Goal: Transaction & Acquisition: Purchase product/service

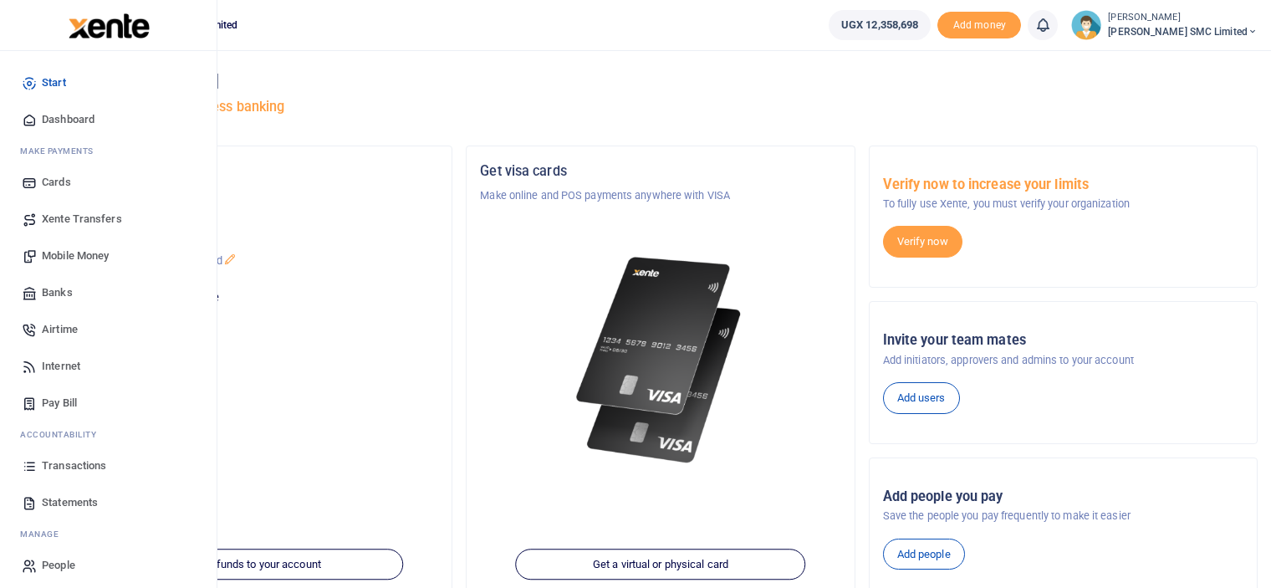
click at [73, 462] on span "Transactions" at bounding box center [74, 465] width 64 height 17
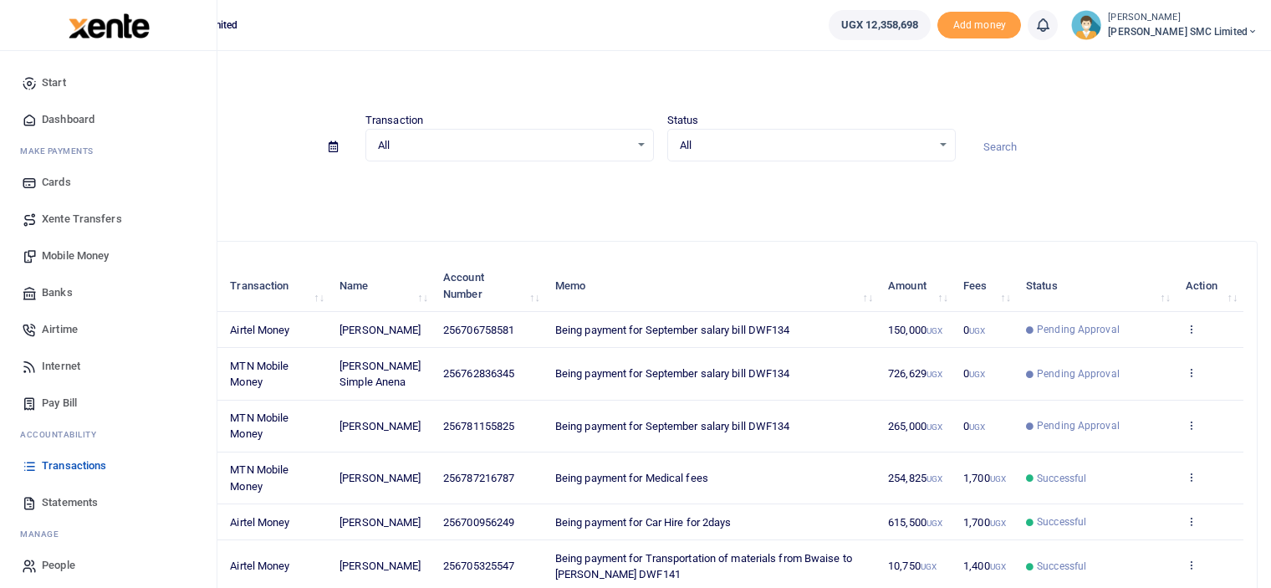
click at [69, 256] on span "Mobile Money" at bounding box center [75, 256] width 67 height 17
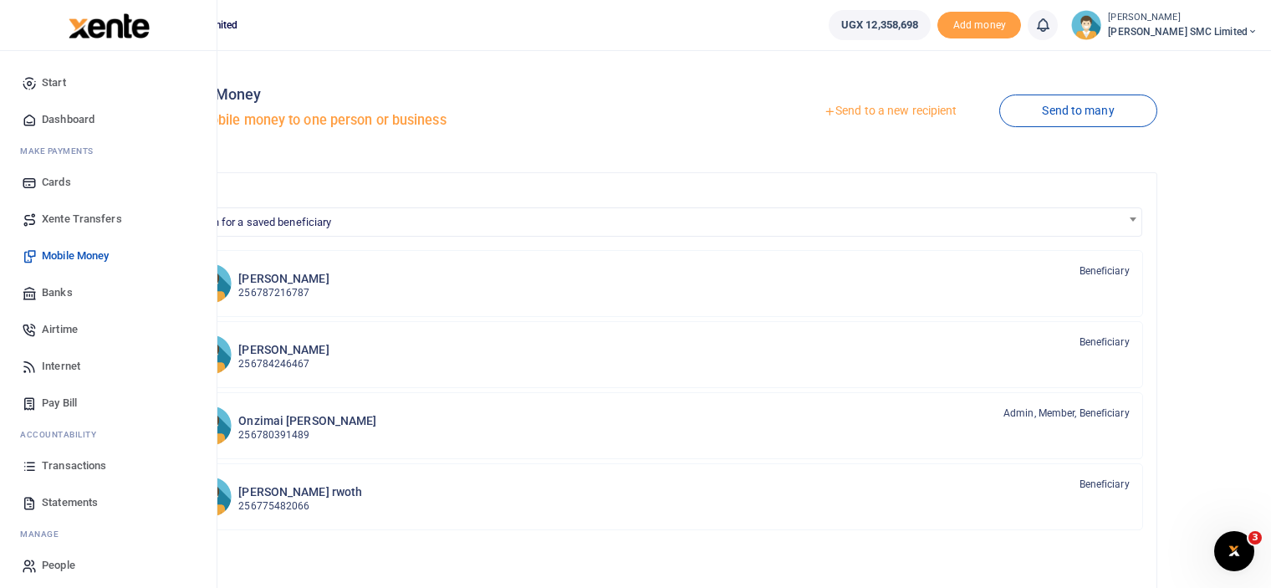
click at [80, 462] on span "Transactions" at bounding box center [74, 465] width 64 height 17
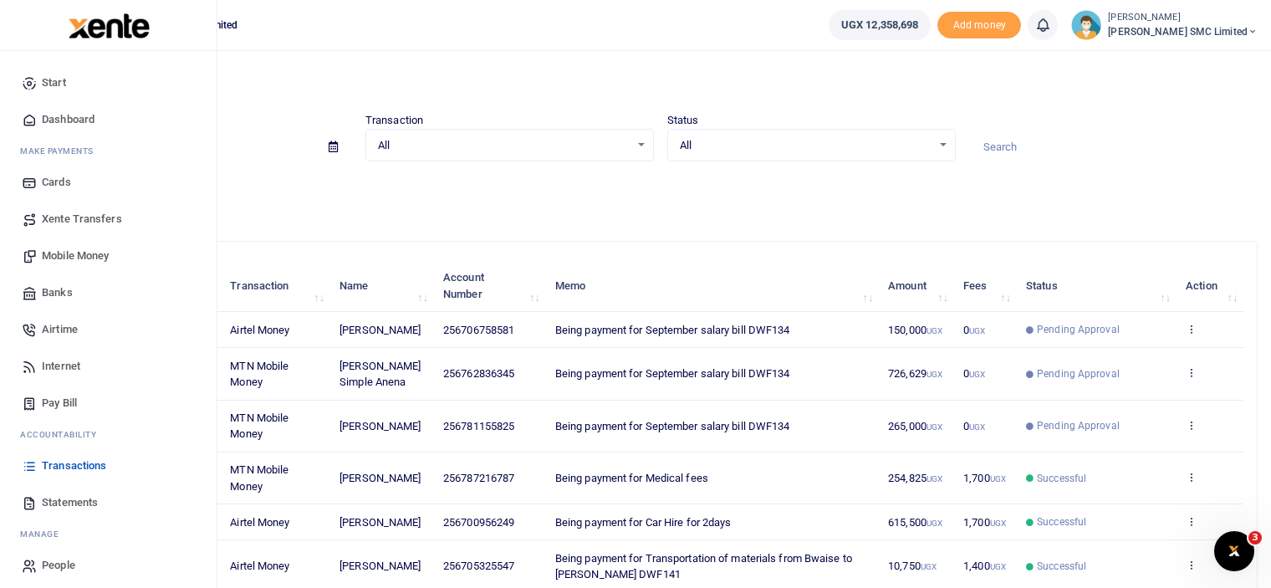
click at [84, 246] on link "Mobile Money" at bounding box center [108, 255] width 190 height 37
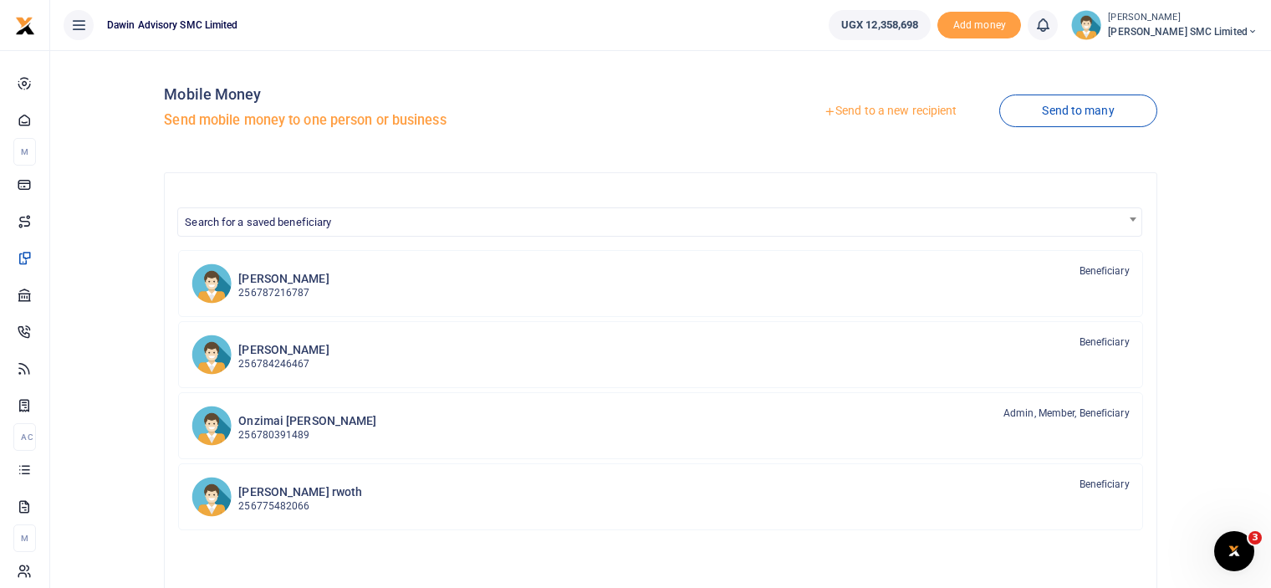
click at [886, 103] on link "Send to a new recipient" at bounding box center [890, 111] width 218 height 30
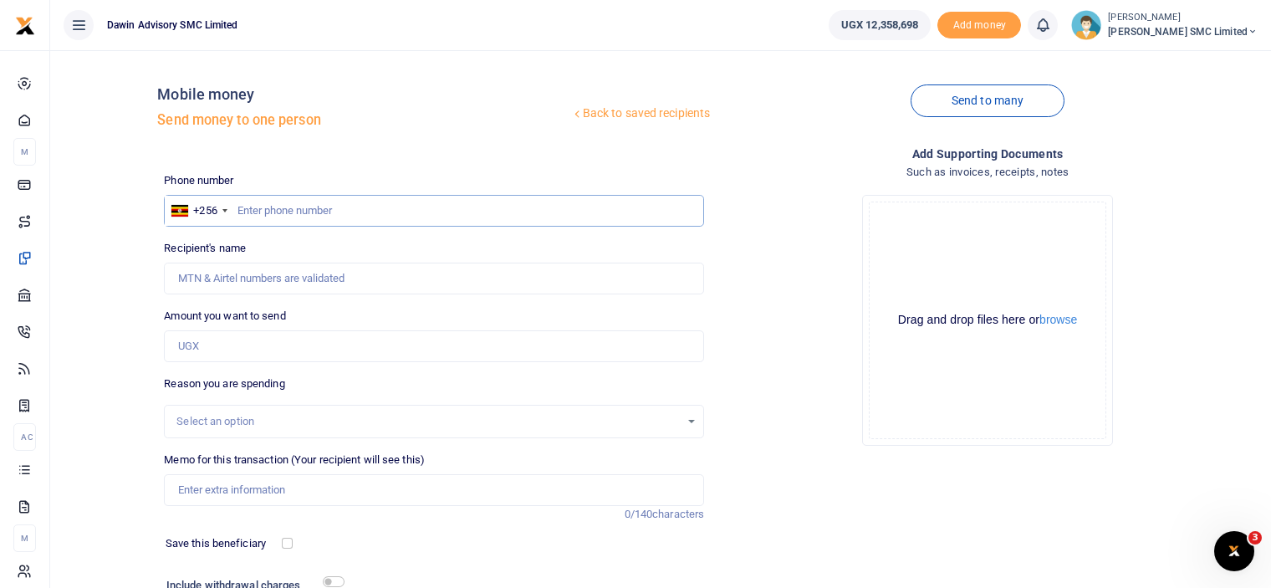
click at [246, 209] on input "text" at bounding box center [434, 211] width 540 height 32
type input "0762836345"
type input "Oliver Simple Anena"
type input "07628363"
type input "0791490285"
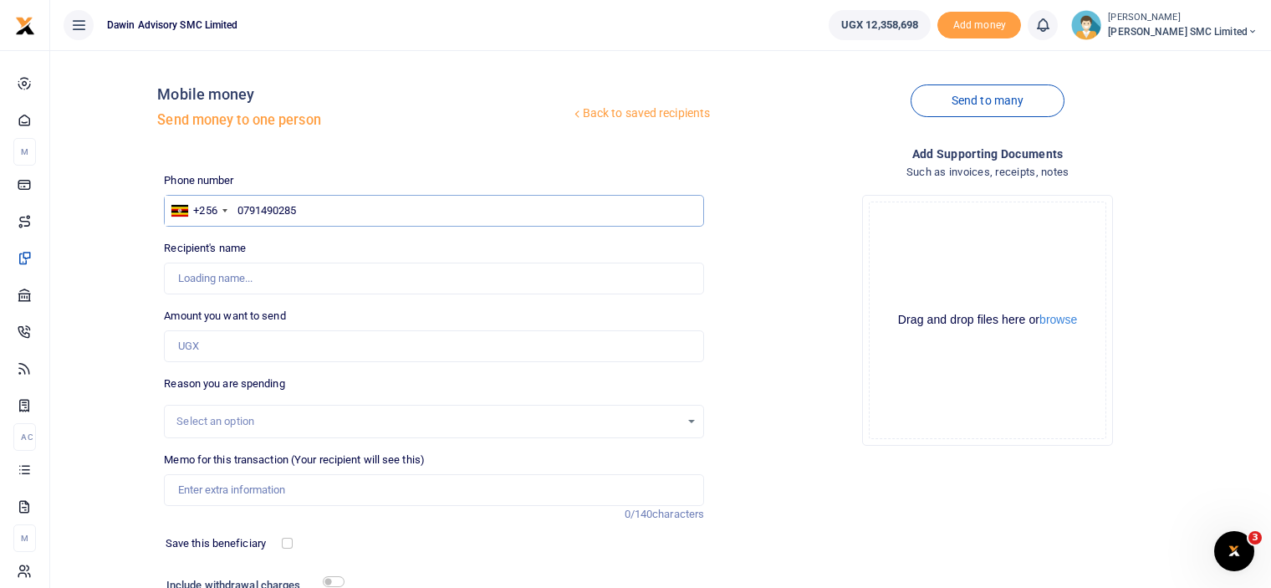
type input "Editor Akankwasa"
type input "0791490285"
click at [207, 355] on input "Amount you want to send" at bounding box center [434, 346] width 540 height 32
type input "300,000"
click at [264, 477] on input "Memo for this transaction (Your recipient will see this)" at bounding box center [434, 490] width 540 height 32
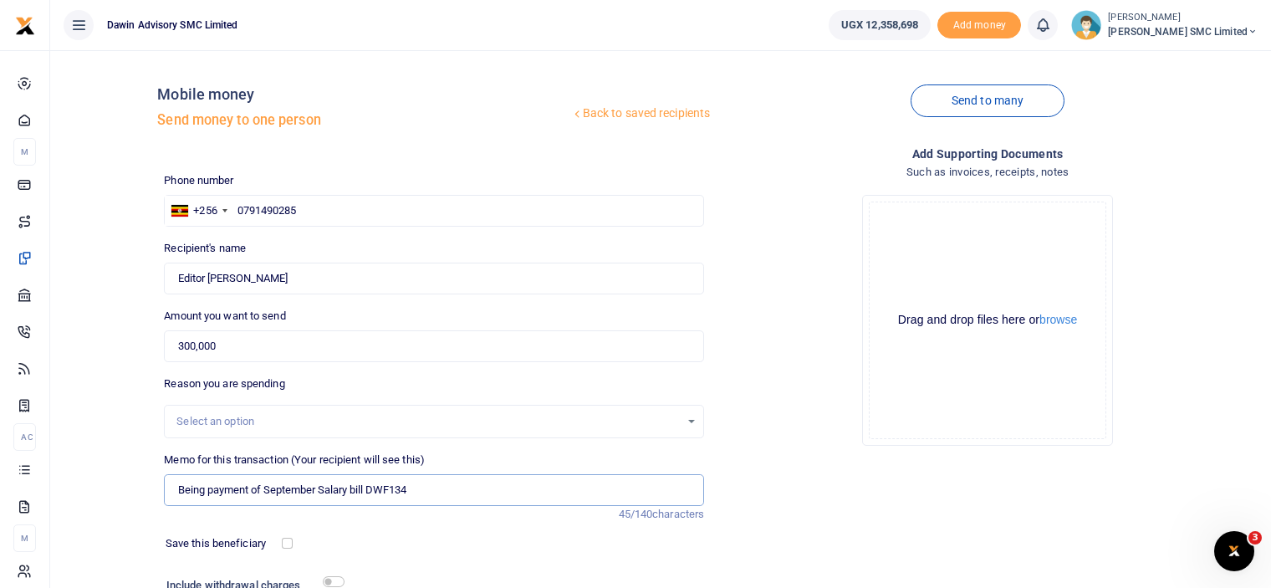
type input "Being payment of September Salary bill DWF134"
click at [780, 422] on div "Drop your files here Drag and drop files here or browse Powered by Uppy" at bounding box center [987, 320] width 540 height 278
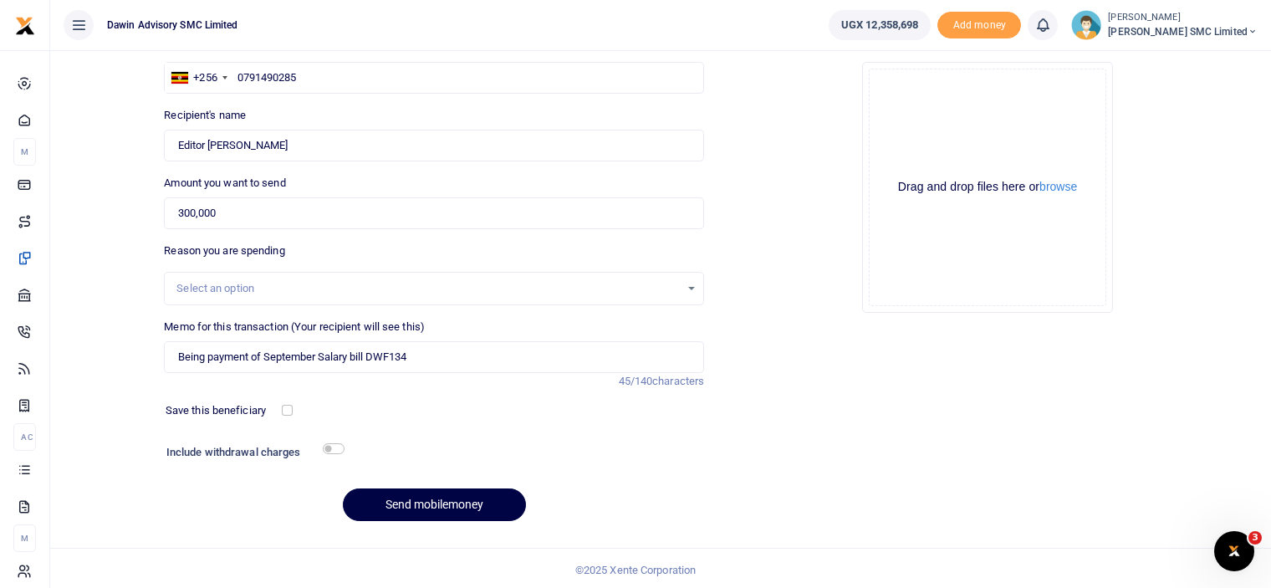
scroll to position [135, 0]
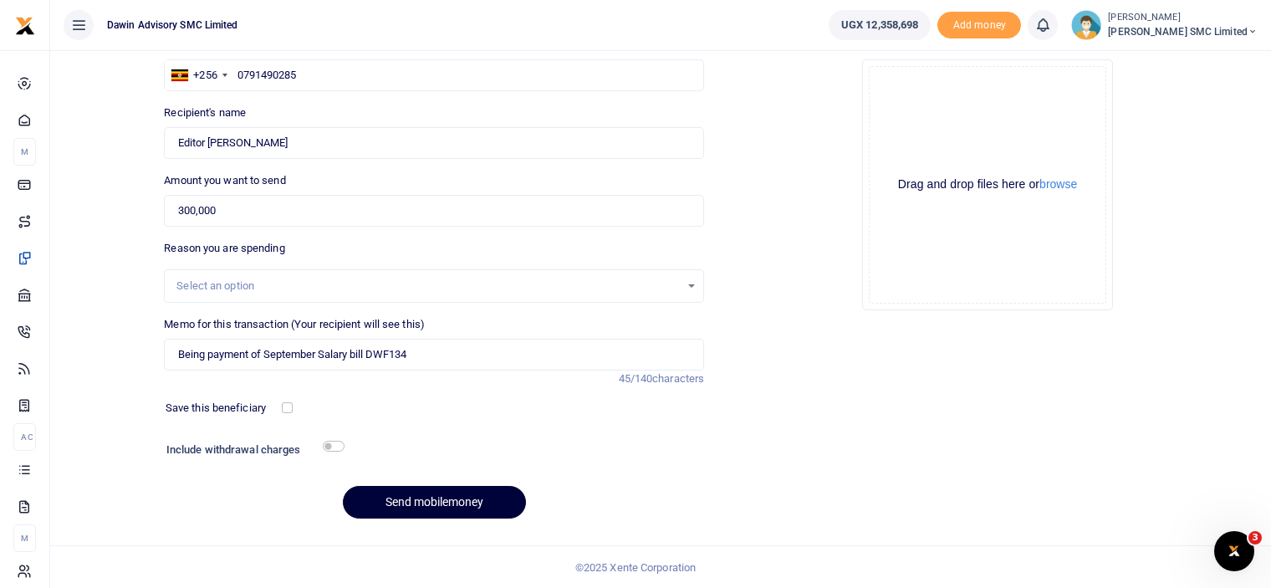
click at [421, 501] on button "Send mobilemoney" at bounding box center [434, 502] width 183 height 33
click at [285, 79] on input "text" at bounding box center [434, 75] width 540 height 32
type input "0706165574"
click at [237, 213] on input "Amount you want to send" at bounding box center [434, 211] width 540 height 32
type input "John Musinguzi"
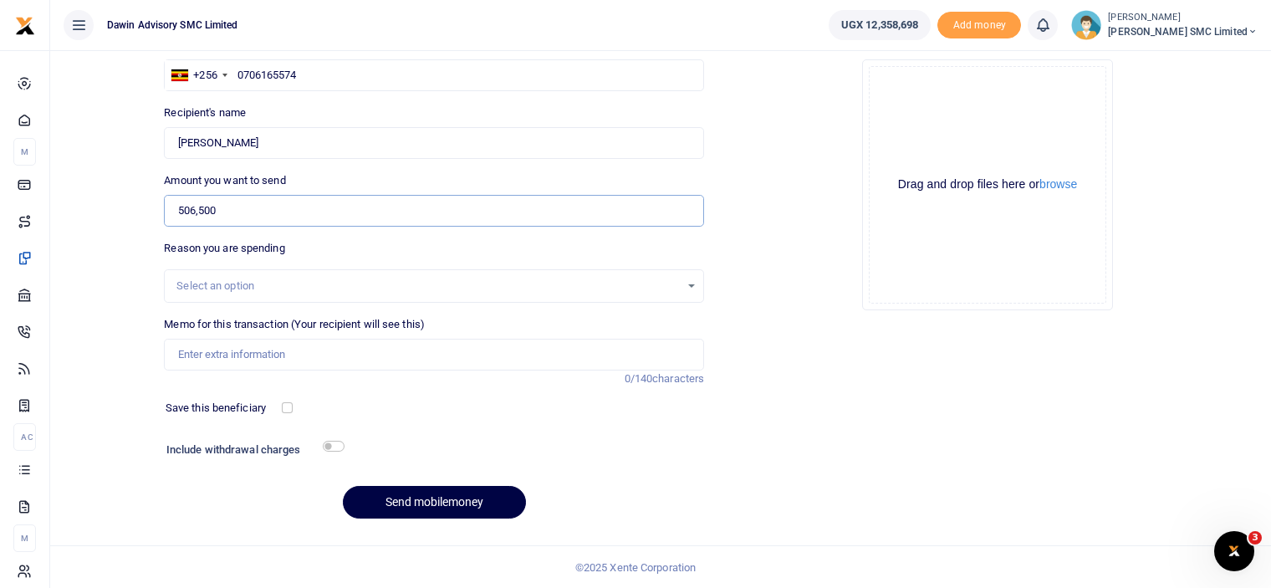
type input "506,500"
click at [248, 359] on input "Memo for this transaction (Your recipient will see this)" at bounding box center [434, 355] width 540 height 32
type input "b"
type input "Being payment for September salary bill DWF134"
click at [442, 494] on button "Send mobilemoney" at bounding box center [434, 502] width 183 height 33
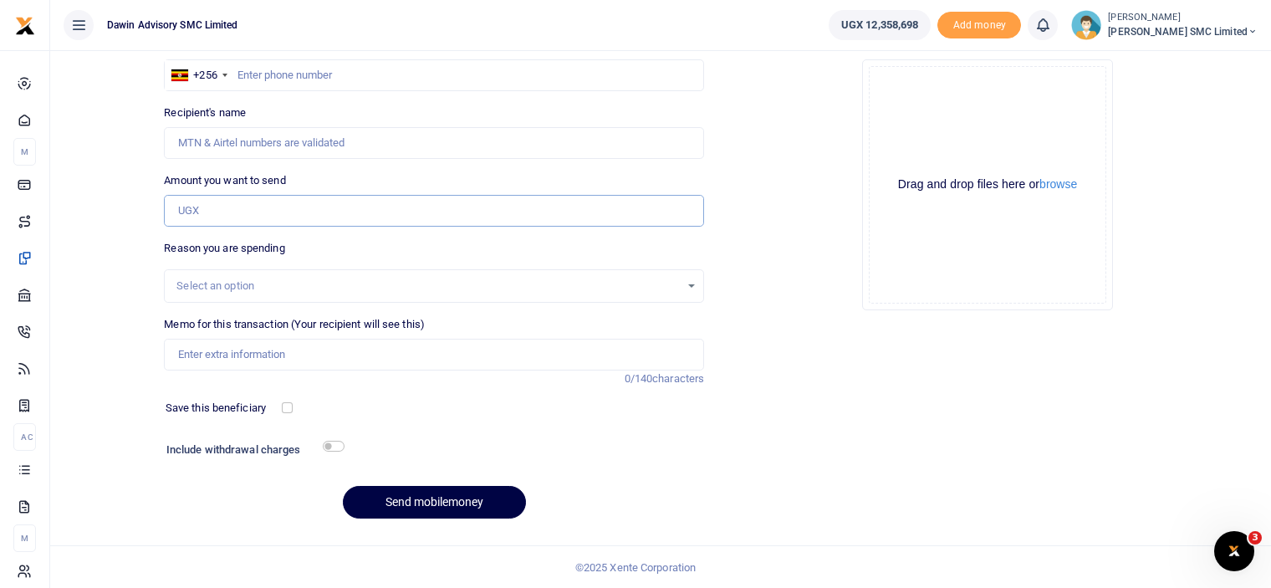
click at [202, 213] on input "Amount you want to send" at bounding box center [434, 211] width 540 height 32
click at [256, 76] on input "text" at bounding box center [434, 75] width 540 height 32
type input "0769770697"
type input "Ronald Awekonimungu"
type input "0769770697"
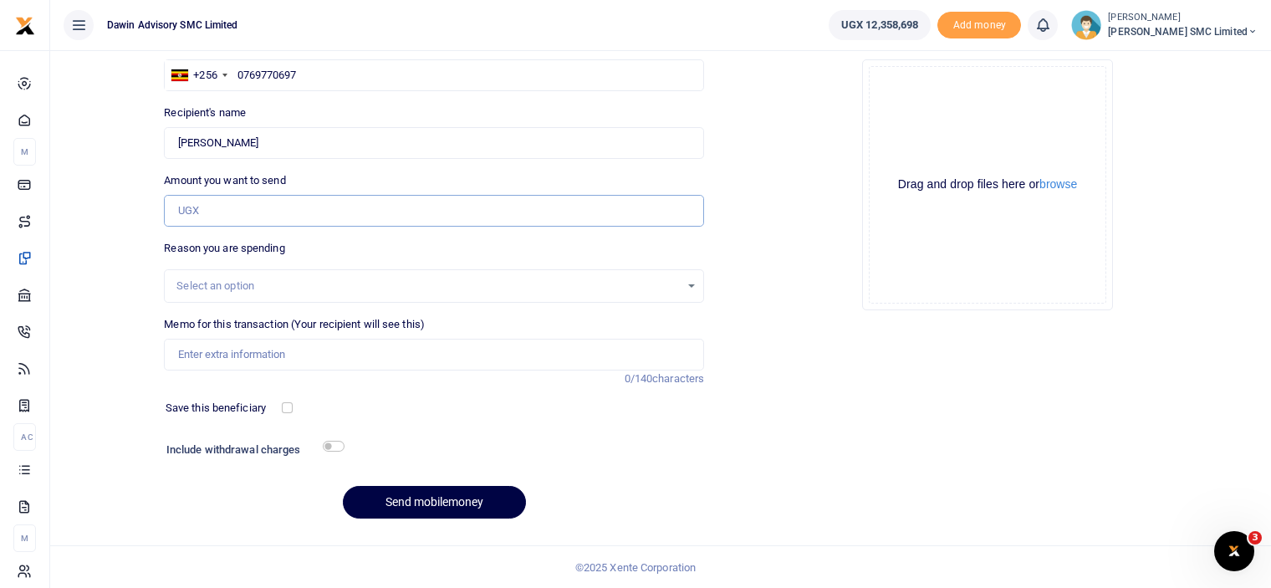
click at [226, 217] on input "Amount you want to send" at bounding box center [434, 211] width 540 height 32
type input "305,000"
click at [286, 369] on input "Memo for this transaction (Your recipient will see this)" at bounding box center [434, 355] width 540 height 32
type input "Being payment for September salary bill DWF134"
click at [444, 508] on button "Send mobilemoney" at bounding box center [434, 502] width 183 height 33
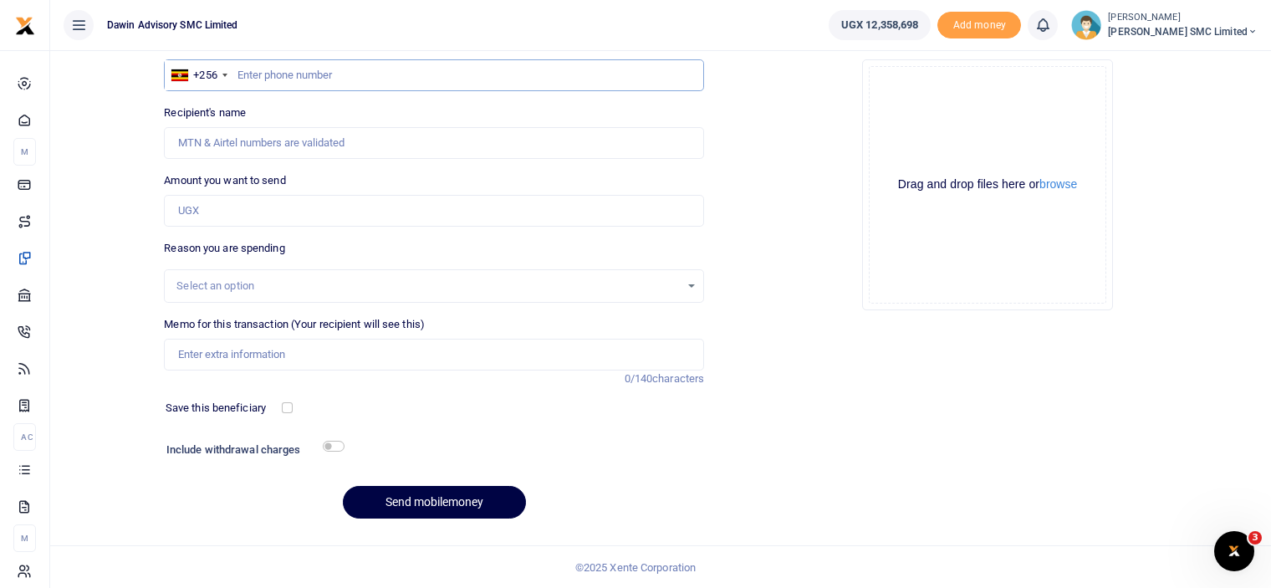
click at [272, 76] on input "text" at bounding box center [434, 75] width 540 height 32
type input "0758355876"
type input "[PERSON_NAME]"
type input "0758355876"
click at [206, 213] on input "Amount you want to send" at bounding box center [434, 211] width 540 height 32
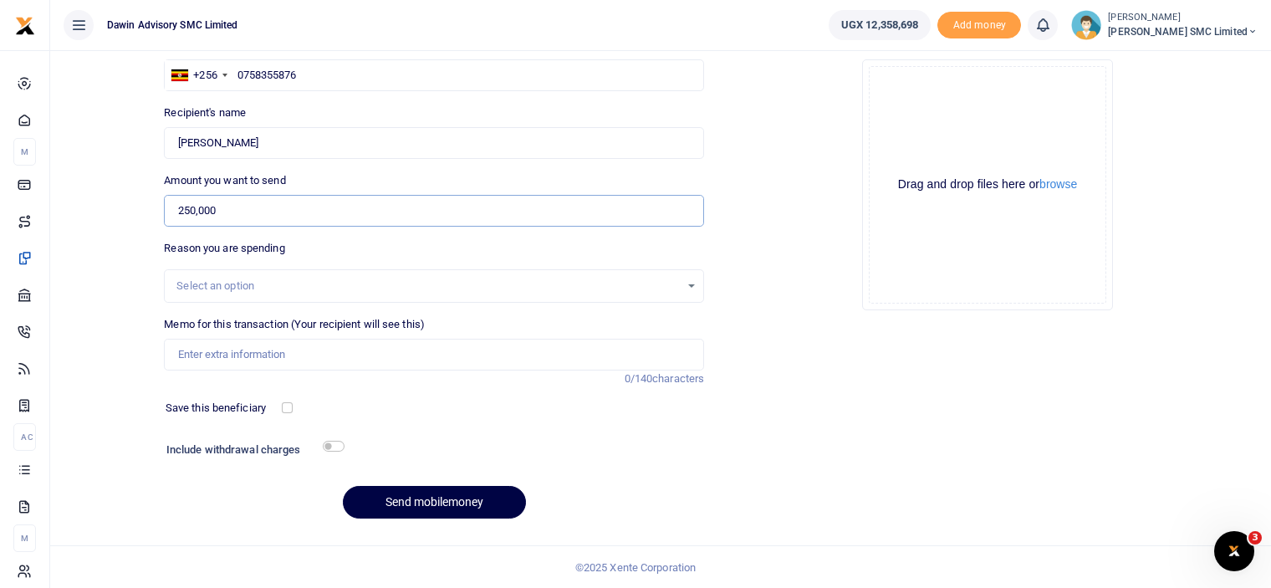
type input "250,000"
click at [222, 360] on input "Memo for this transaction (Your recipient will see this)" at bounding box center [434, 355] width 540 height 32
type input "Being payment for September salary bill DWF134"
click at [433, 510] on button "Send mobilemoney" at bounding box center [434, 502] width 183 height 33
click at [814, 281] on div "Drop your files here Drag and drop files here or browse Powered by Uppy" at bounding box center [987, 185] width 540 height 278
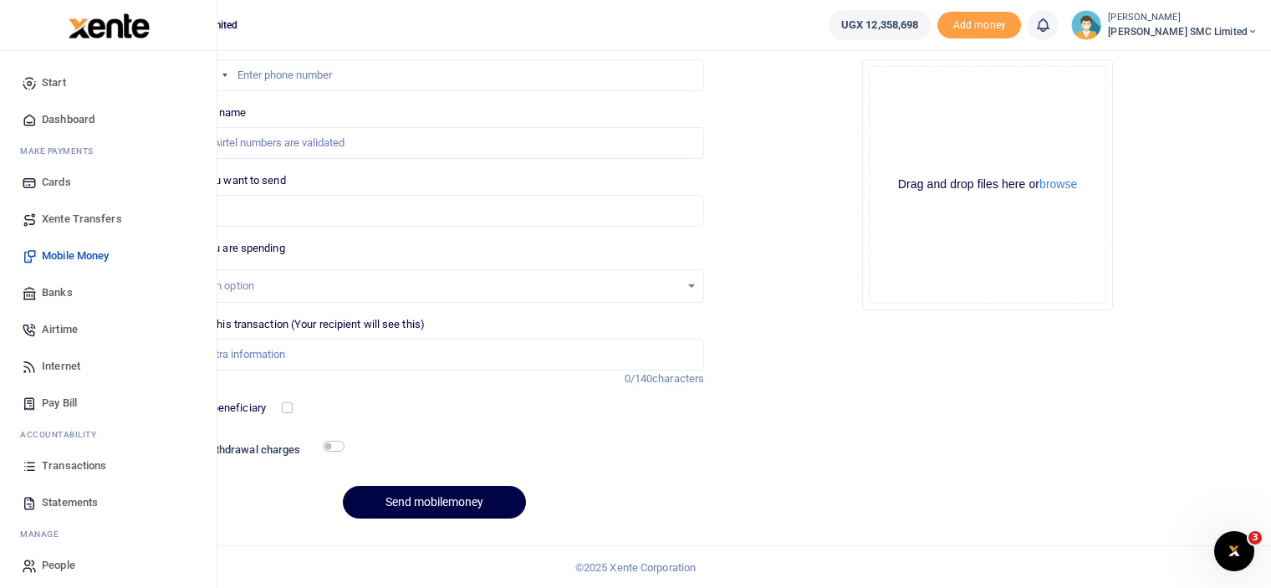
click at [74, 288] on link "Banks" at bounding box center [108, 292] width 190 height 37
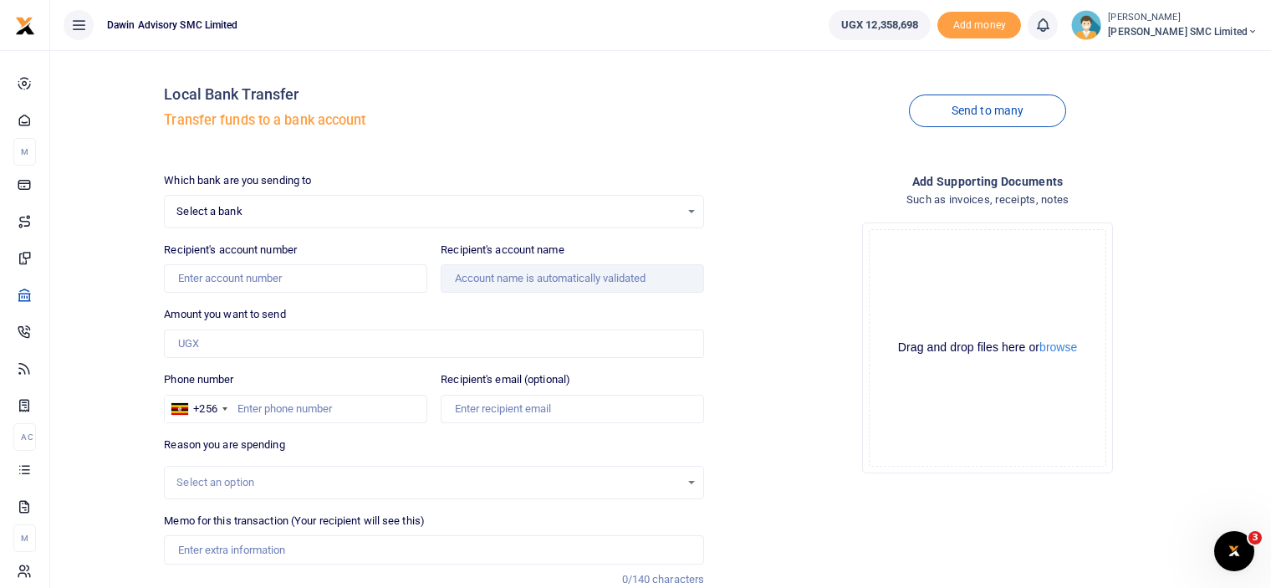
click at [253, 205] on span "Select a bank" at bounding box center [427, 211] width 503 height 17
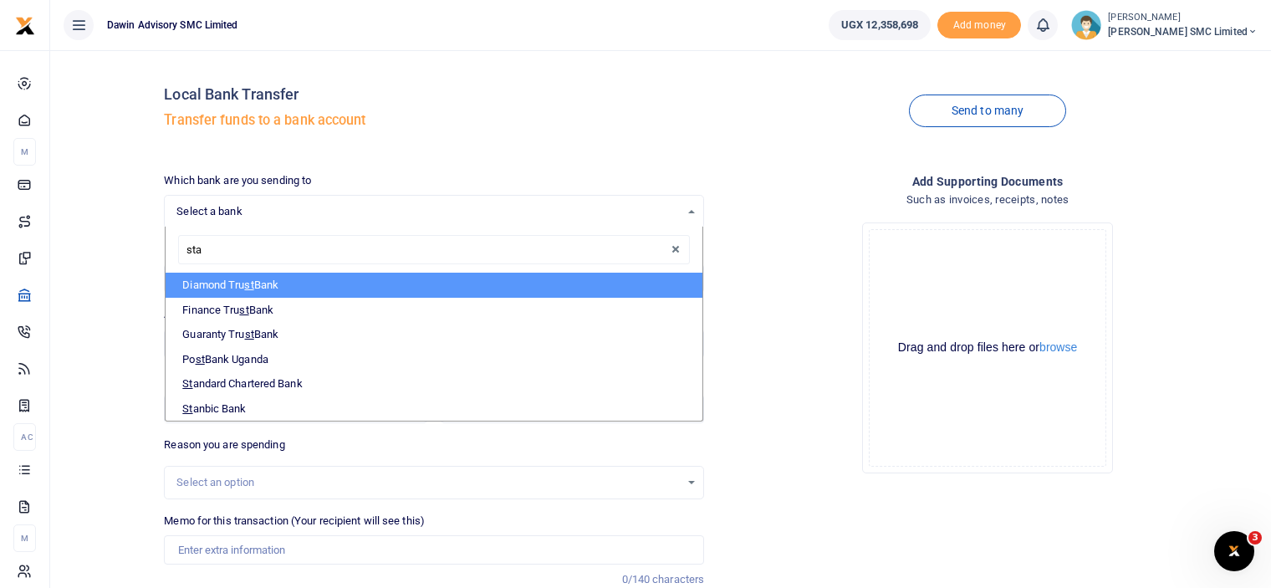
type input "[PERSON_NAME]"
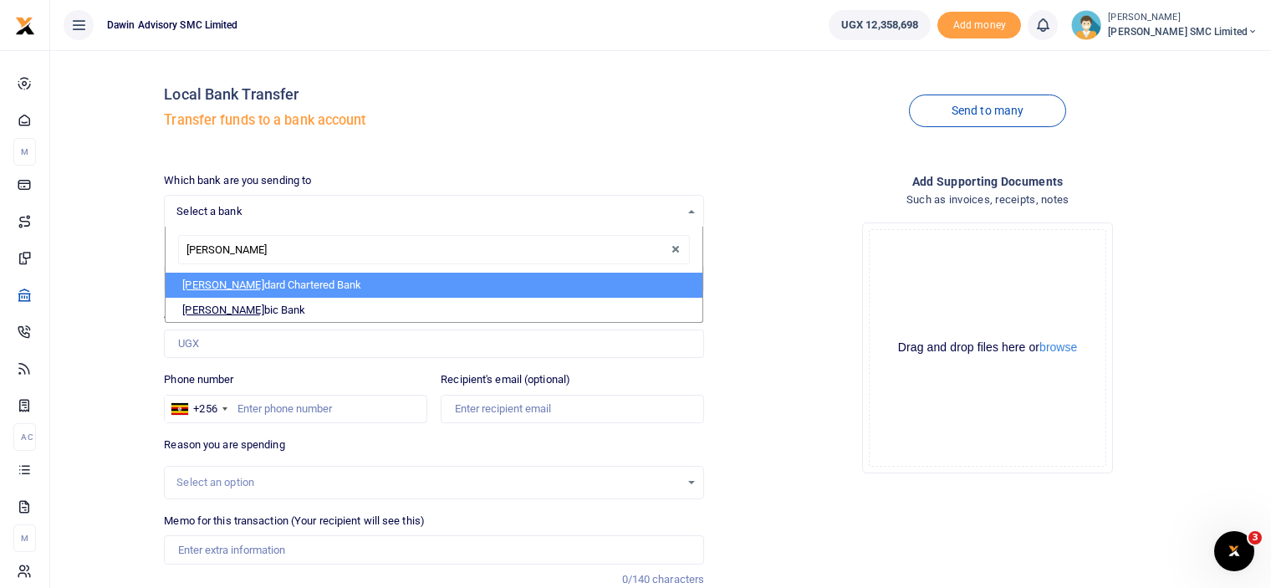
click at [284, 282] on li "[PERSON_NAME] dard Chartered Bank" at bounding box center [434, 285] width 537 height 25
select select "STAN"
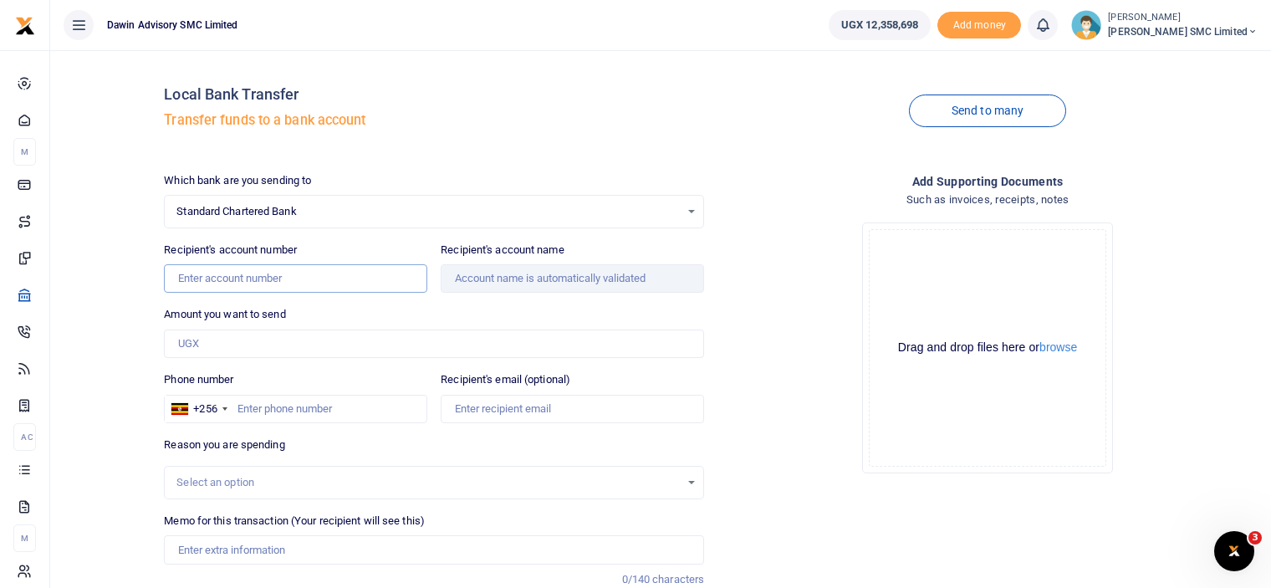
click at [229, 288] on input "Recipient's account number" at bounding box center [295, 278] width 263 height 28
type input "0100804955100"
click at [795, 307] on div "Drop your files here Drag and drop files here or browse Powered by Uppy" at bounding box center [987, 348] width 540 height 278
type input "Edmond Palanda"
click at [225, 342] on input "Amount you want to send" at bounding box center [434, 343] width 540 height 28
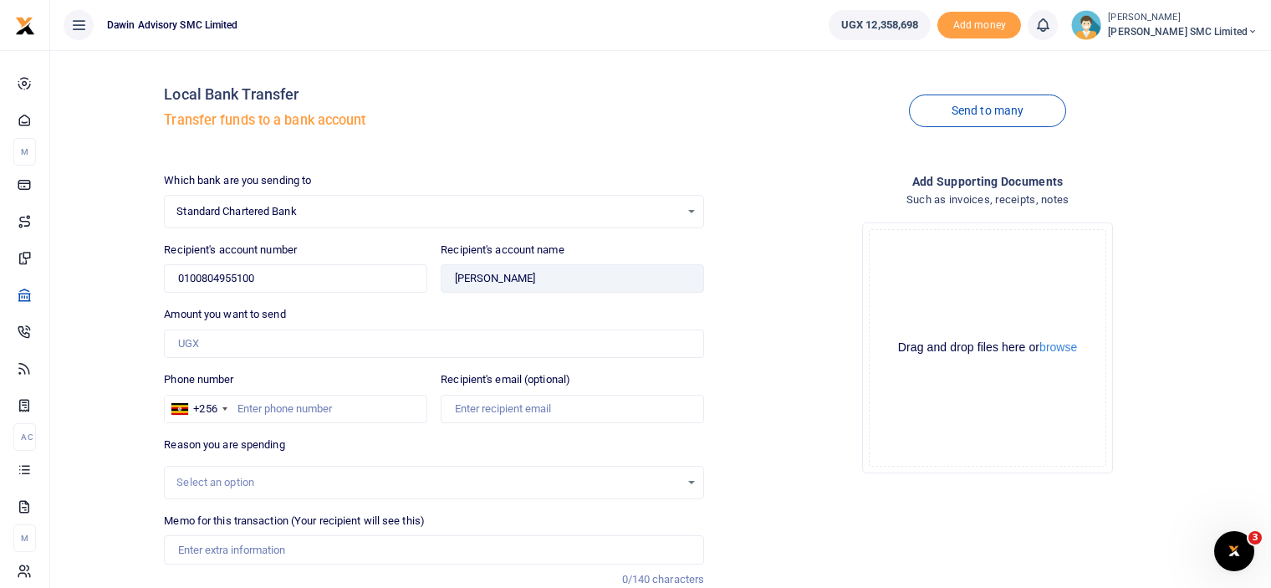
click at [317, 205] on span "Standard Chartered Bank" at bounding box center [427, 211] width 503 height 17
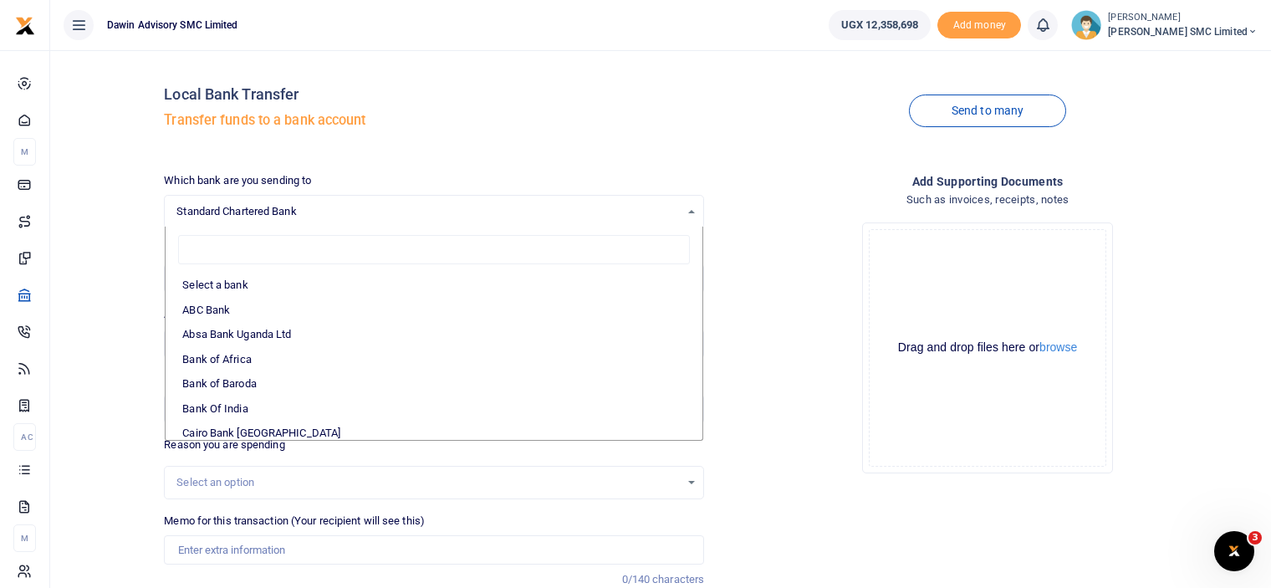
click at [317, 205] on span "Standard Chartered Bank" at bounding box center [427, 211] width 503 height 17
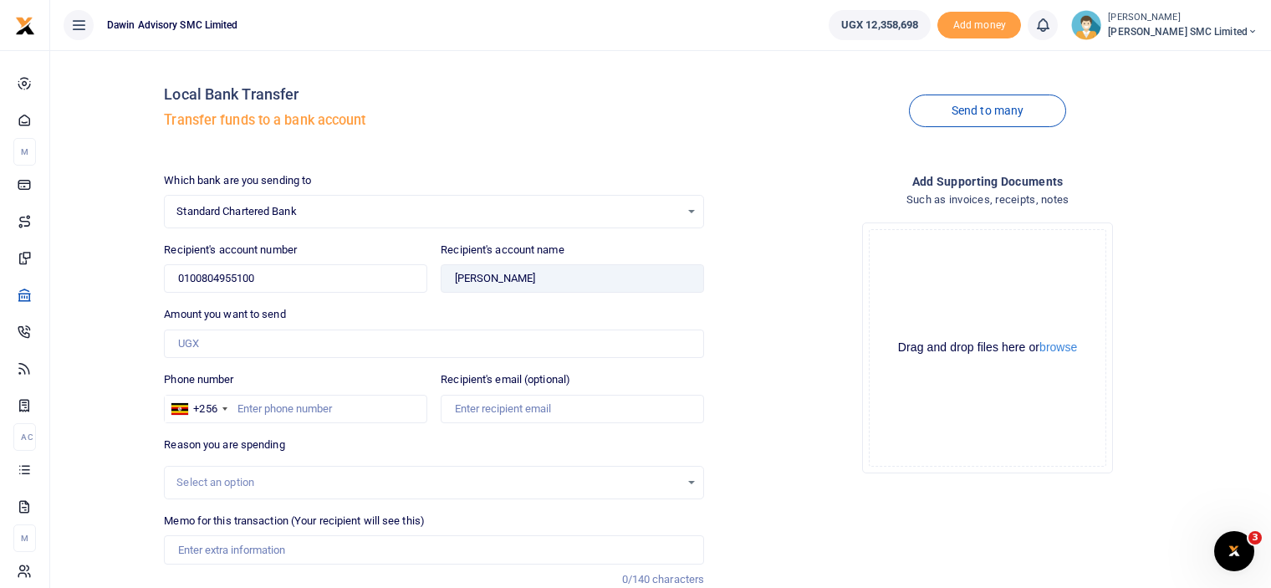
click at [675, 217] on span "Standard Chartered Bank" at bounding box center [427, 211] width 503 height 17
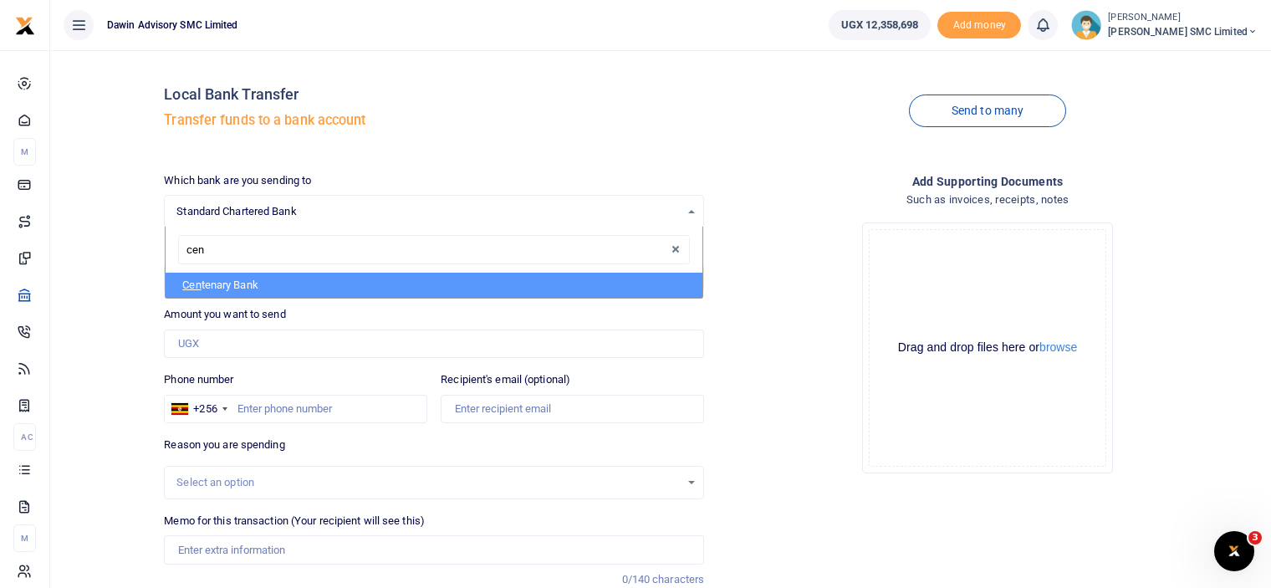
type input "cent"
click at [579, 284] on li "Cent enary Bank" at bounding box center [434, 285] width 537 height 25
select select "CENT"
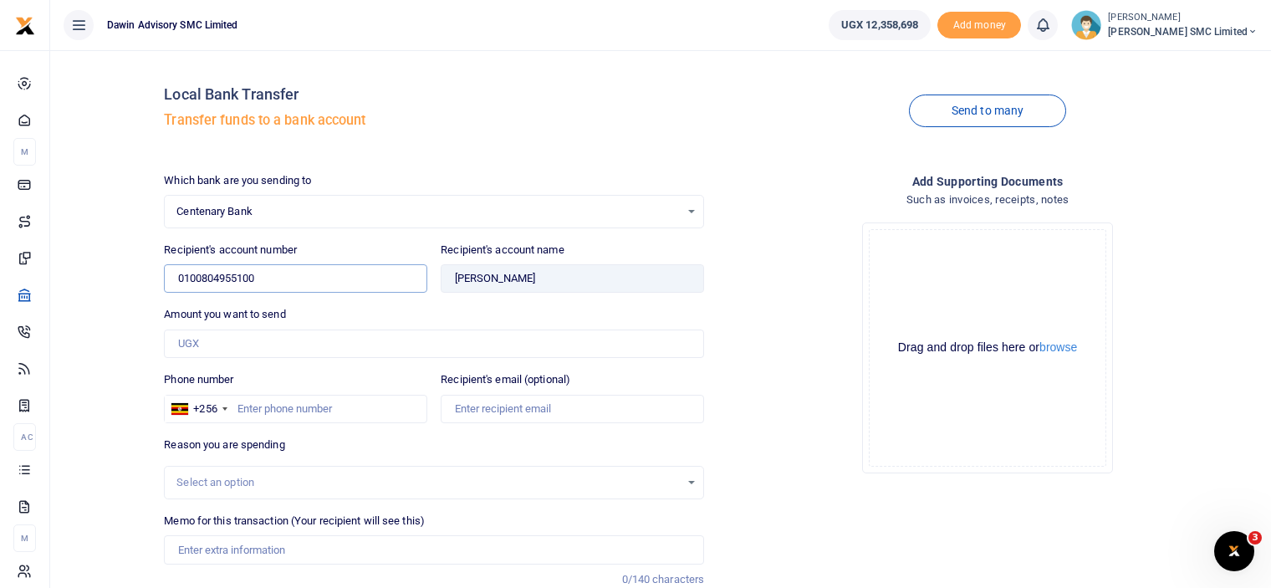
click at [283, 282] on input "0100804955100" at bounding box center [295, 278] width 263 height 28
type input "0"
type input "3204733968"
click at [744, 347] on div "Drop your files here Drag and drop files here or browse Powered by Uppy" at bounding box center [987, 348] width 540 height 278
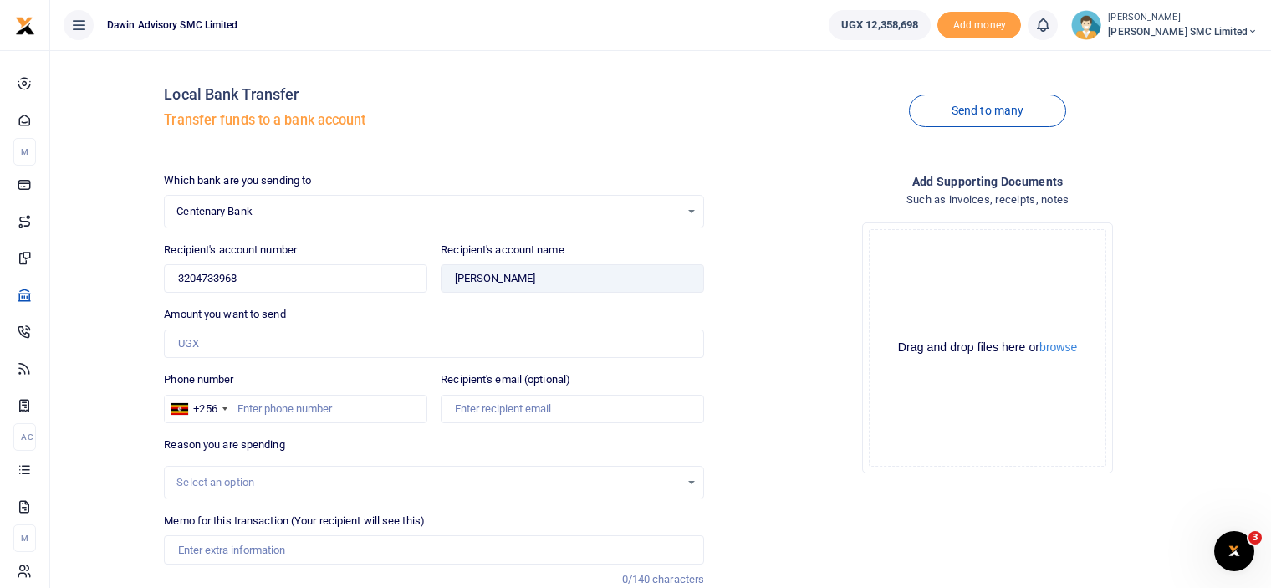
type input "Sunday Acaye"
click at [294, 407] on input "Phone number" at bounding box center [295, 409] width 263 height 28
click at [205, 344] on input "Amount you want to send" at bounding box center [434, 343] width 540 height 28
type input "5"
type input "850,500"
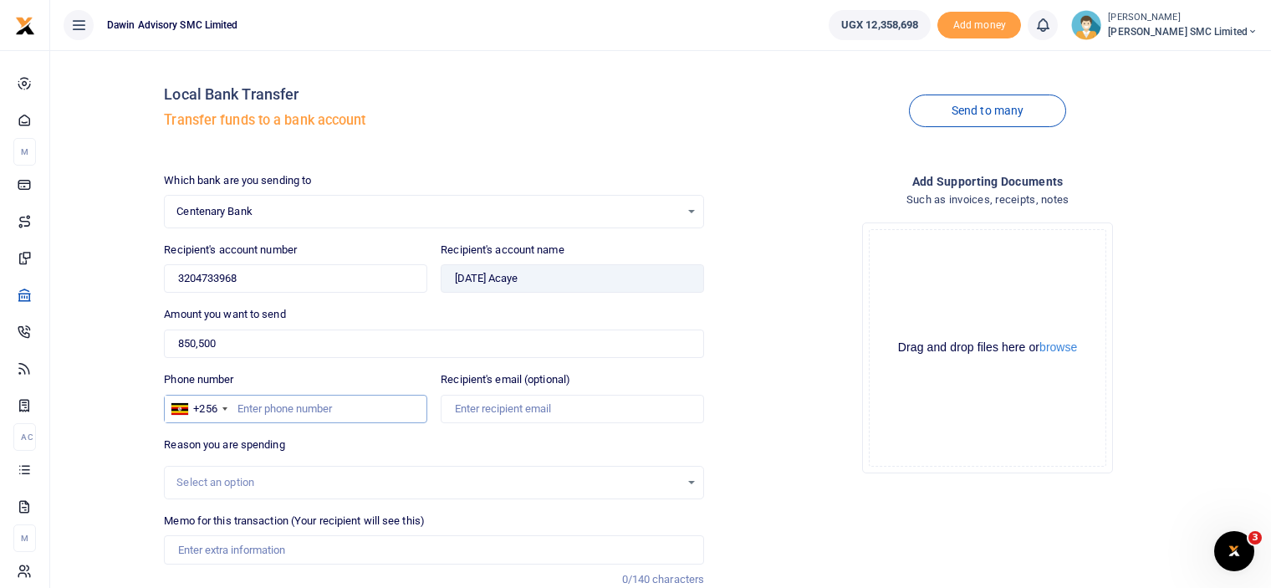
click at [258, 411] on input "Phone number" at bounding box center [295, 409] width 263 height 28
type input "0774754180"
click at [746, 395] on div "Drop your files here Drag and drop files here or browse Powered by Uppy" at bounding box center [987, 348] width 540 height 278
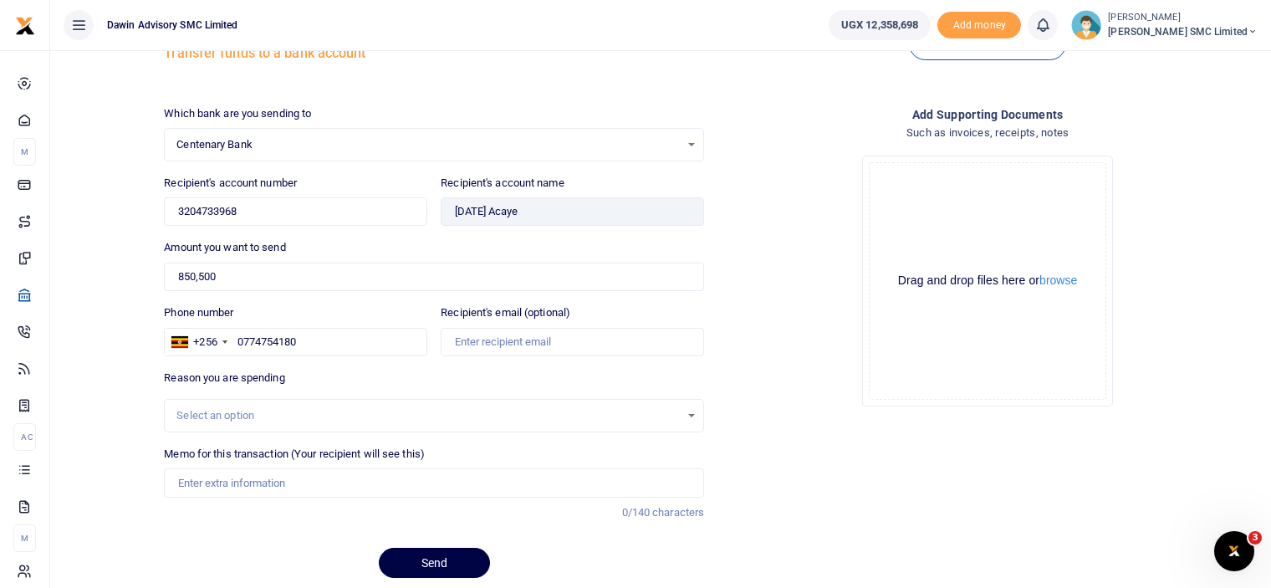
scroll to position [125, 0]
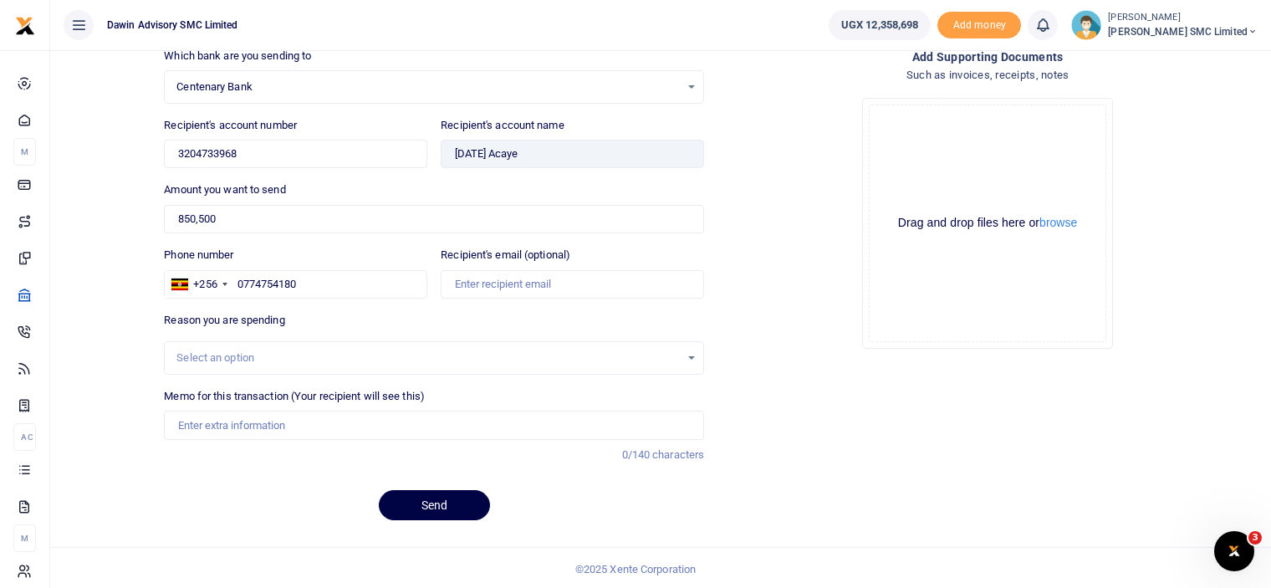
click at [288, 352] on div "Select an option" at bounding box center [427, 358] width 503 height 17
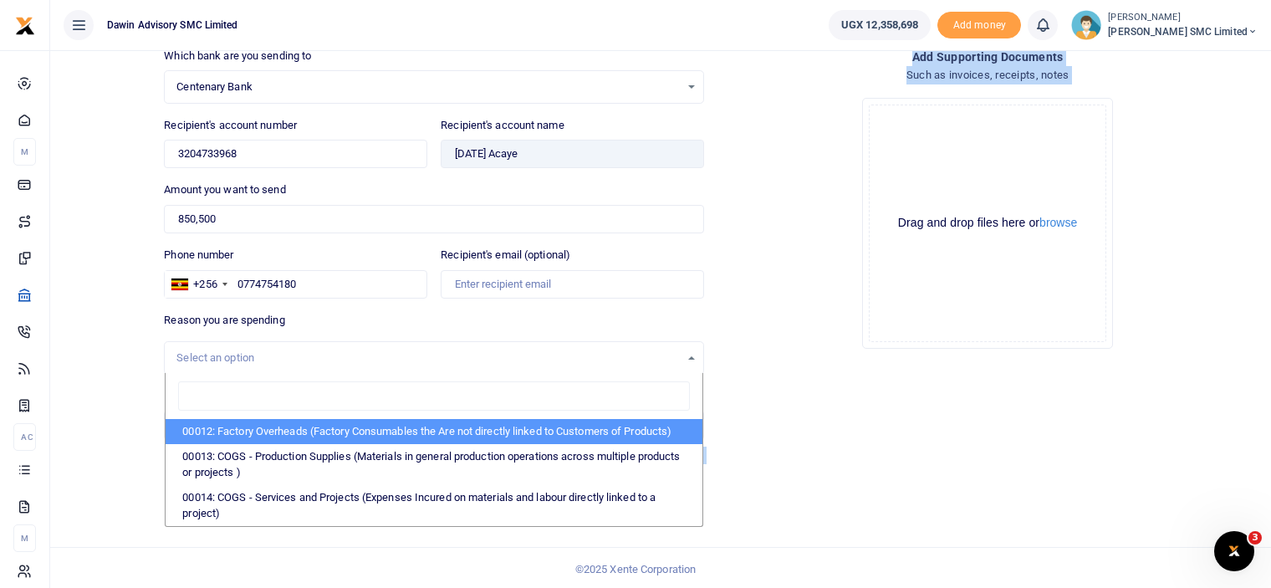
drag, startPoint x: 806, startPoint y: 373, endPoint x: 158, endPoint y: 406, distance: 648.9
click at [158, 406] on div "Which bank are you sending to Centenary Bank Select an option... Select a bank …" at bounding box center [710, 291] width 1107 height 487
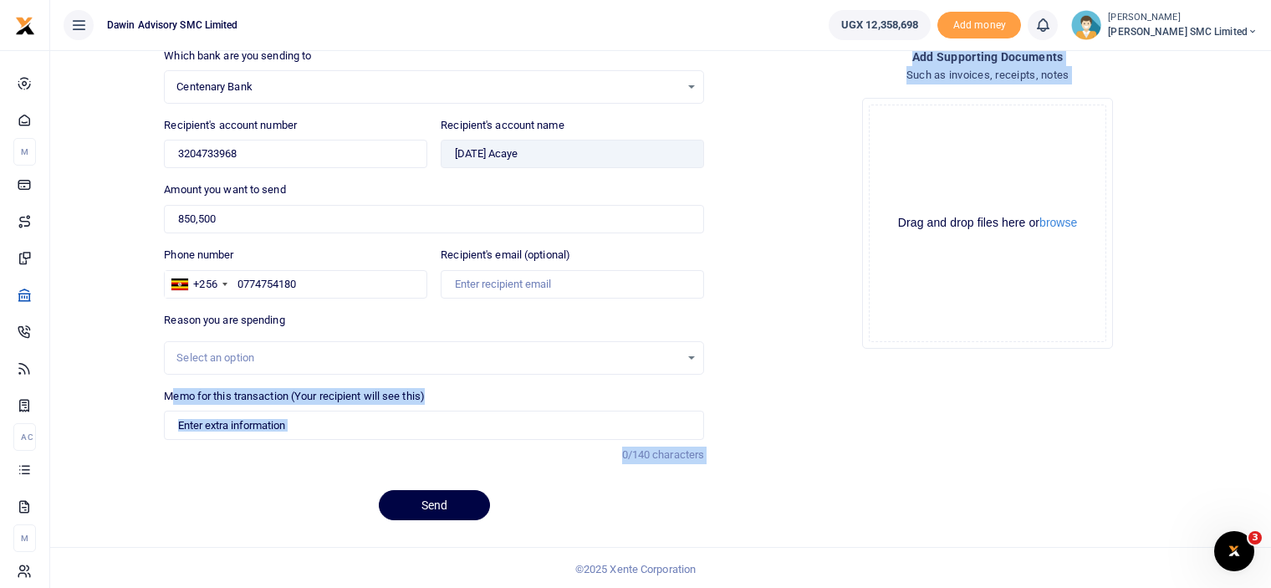
click at [283, 513] on div "Send" at bounding box center [434, 505] width 540 height 30
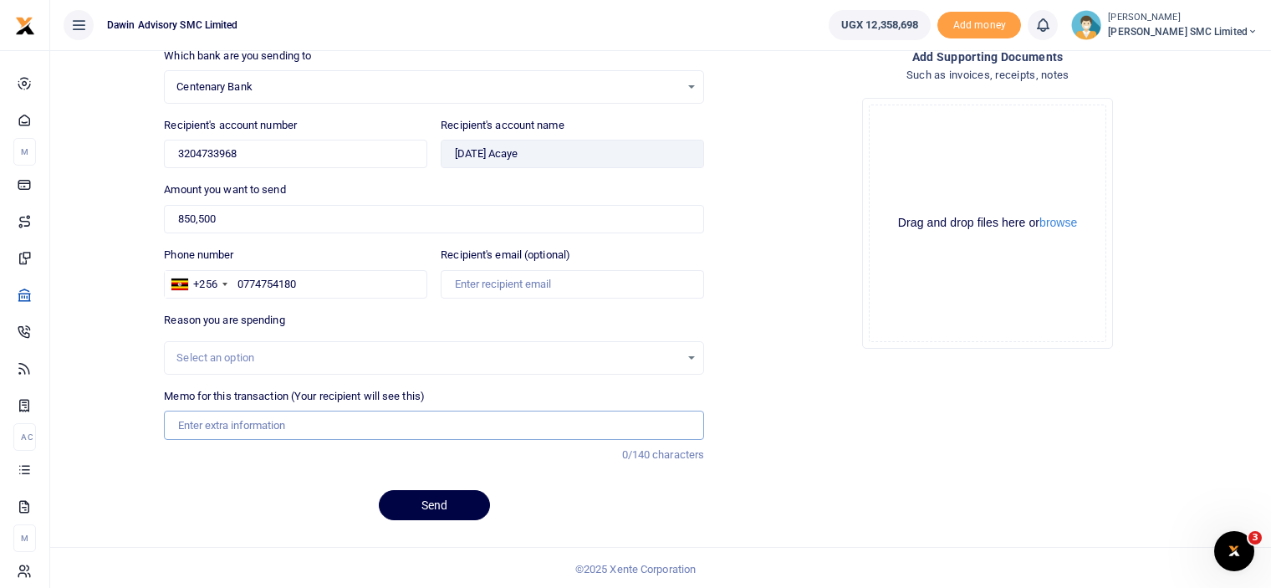
click at [231, 424] on input "Memo for this transaction (Your recipient will see this)" at bounding box center [434, 425] width 540 height 28
type input "Being payment for September salary bill DWF134"
click at [405, 493] on button "Send" at bounding box center [434, 505] width 111 height 30
click at [787, 289] on div "Drop your files here Drag and drop files here or browse Powered by Uppy" at bounding box center [987, 223] width 540 height 278
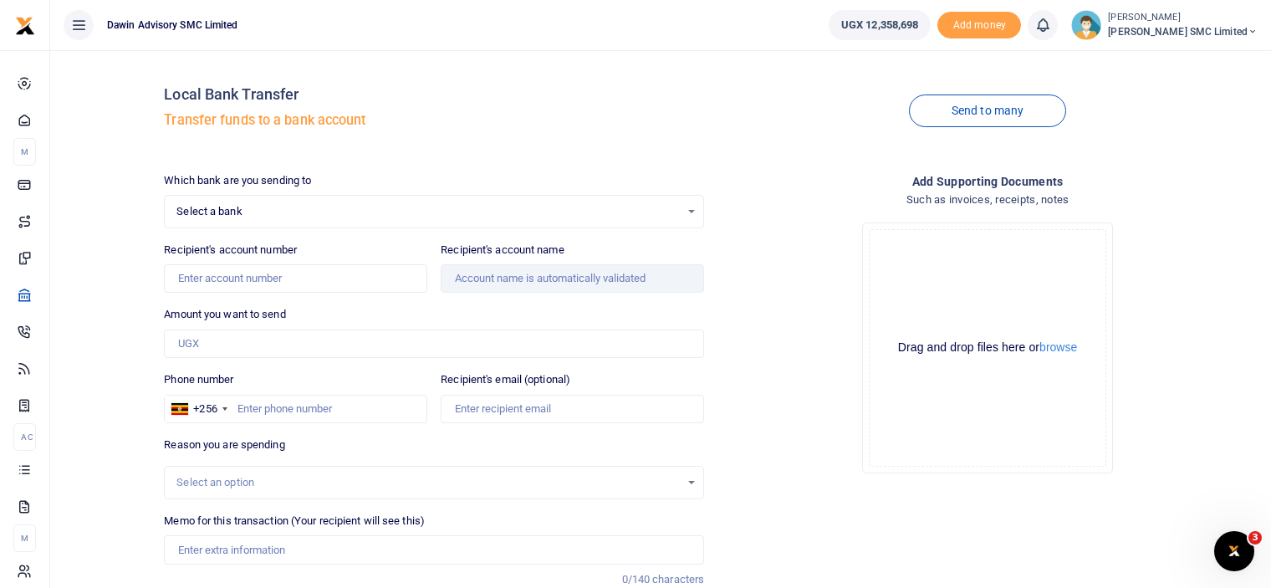
click at [258, 203] on span "Select a bank" at bounding box center [427, 211] width 503 height 17
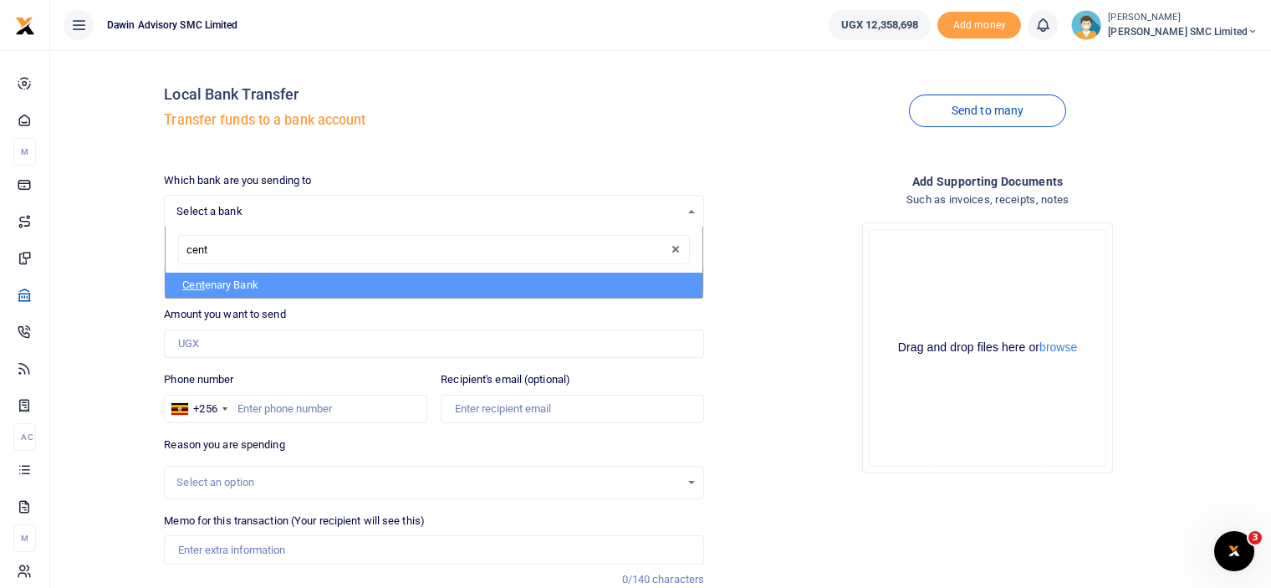
type input "cente"
click at [266, 284] on li "Cente nary Bank" at bounding box center [434, 285] width 537 height 25
select select "CENT"
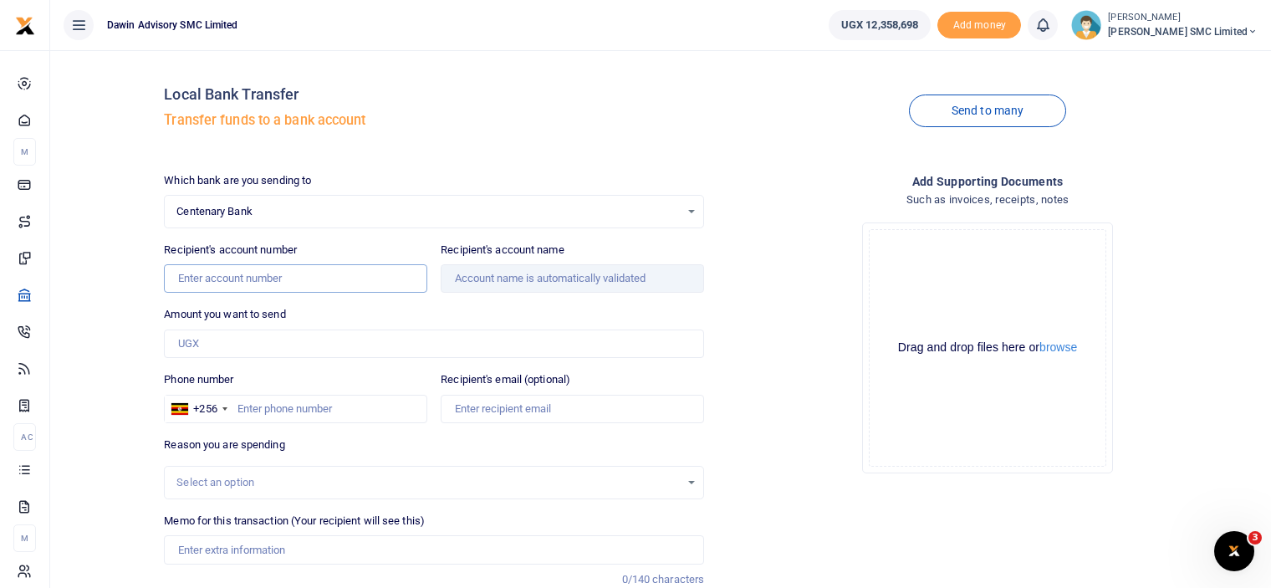
click at [221, 283] on input "Recipient's account number" at bounding box center [295, 278] width 263 height 28
type input "3204431861"
click at [232, 341] on input "Amount you want to send" at bounding box center [434, 343] width 540 height 28
type input "Eddy Omara"
type input "7"
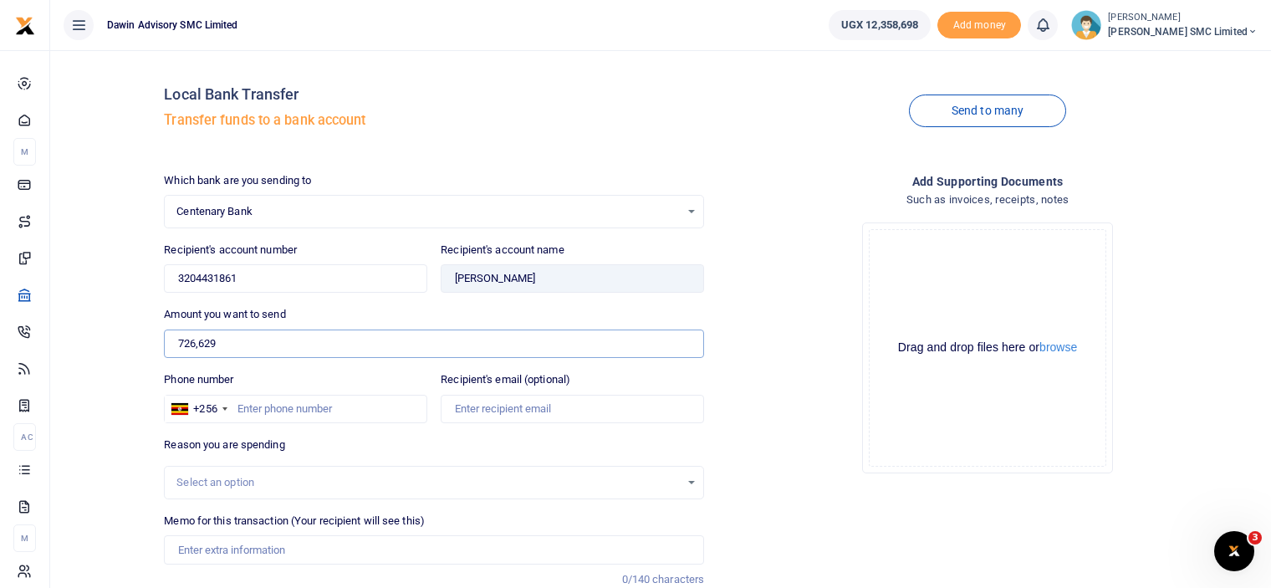
type input "726,629"
click at [293, 411] on input "Phone number" at bounding box center [295, 409] width 263 height 28
click at [97, 364] on div "Local Bank Transfer Transfer funds to a bank account Send to many Which bank ar…" at bounding box center [660, 361] width 1207 height 595
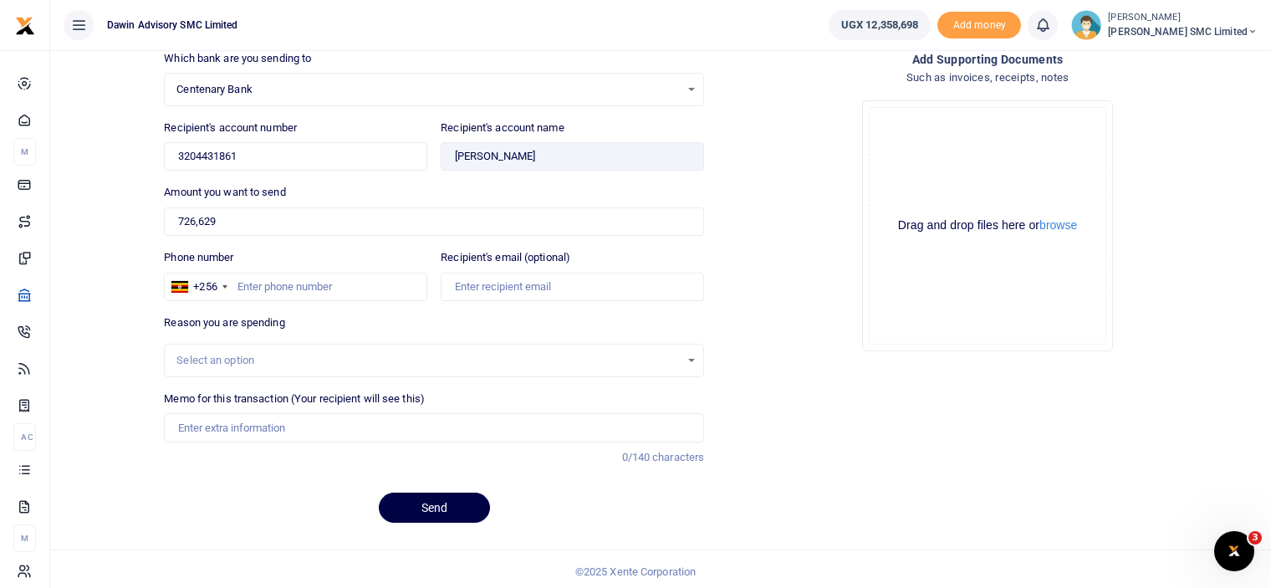
scroll to position [125, 0]
click at [210, 419] on input "Memo for this transaction (Your recipient will see this)" at bounding box center [434, 425] width 540 height 28
click at [241, 277] on input "Phone number" at bounding box center [295, 284] width 263 height 28
type input "0778271909"
click at [248, 417] on input "Memo for this transaction (Your recipient will see this)" at bounding box center [434, 425] width 540 height 28
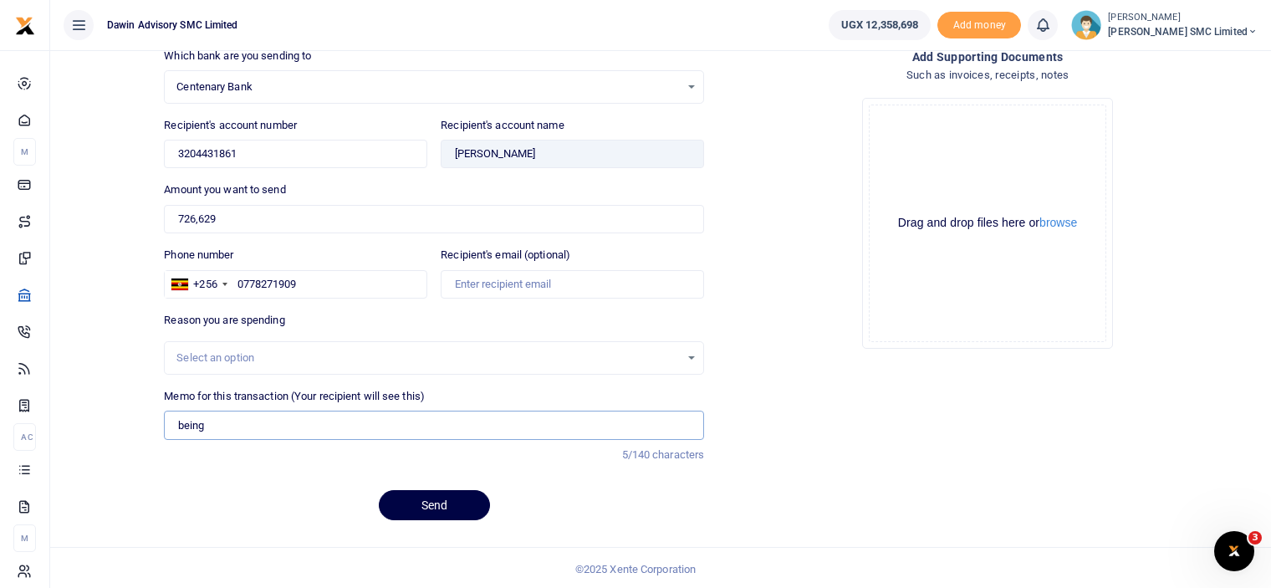
type input "Being payment for September salary bill DWF134"
click at [444, 498] on button "Send" at bounding box center [434, 505] width 111 height 30
click at [319, 89] on span "Select a bank" at bounding box center [427, 87] width 503 height 17
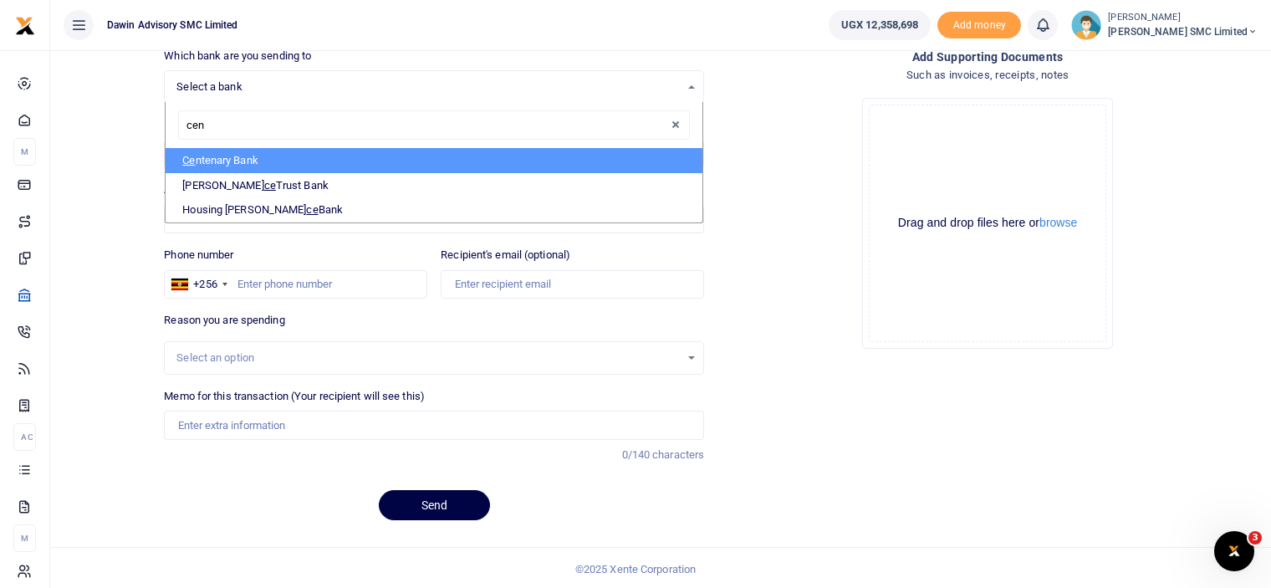
type input "cent"
click at [321, 151] on li "Cent enary Bank" at bounding box center [434, 160] width 537 height 25
select select "CENT"
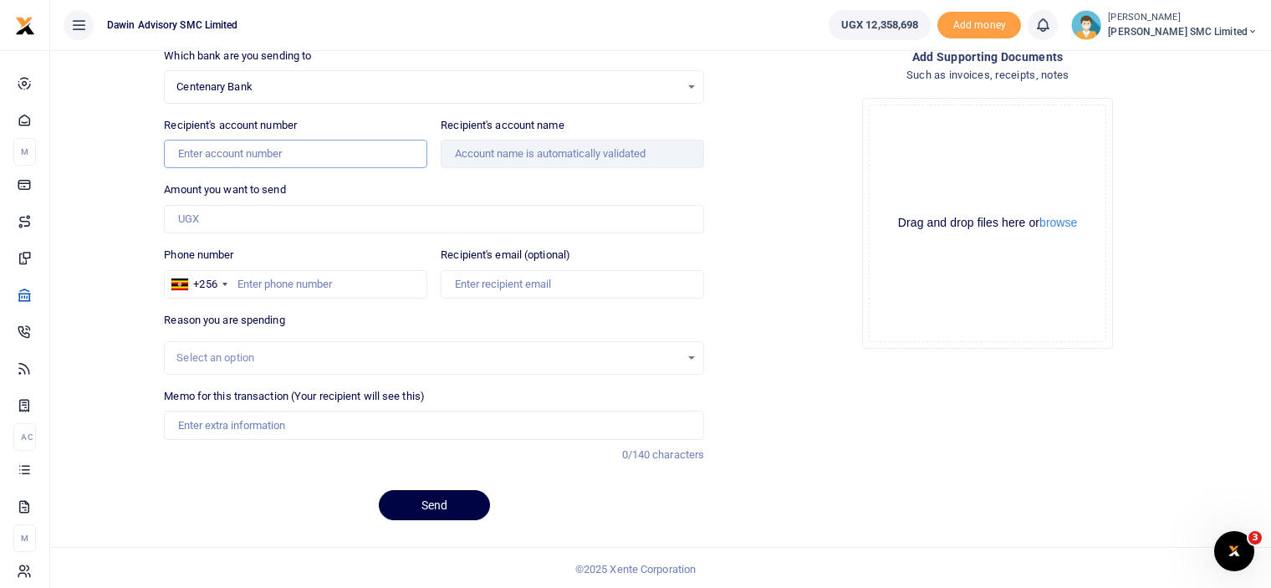
click at [254, 158] on input "Recipient's account number" at bounding box center [295, 154] width 263 height 28
type input "32050447160"
click at [754, 273] on div "Drop your files here Drag and drop files here or browse Powered by Uppy" at bounding box center [987, 223] width 540 height 278
click at [321, 75] on div "Centenary Bank Select an option... Select a bank ABC Bank Absa Bank Uganda Ltd …" at bounding box center [434, 86] width 540 height 33
click at [601, 86] on span "Centenary Bank" at bounding box center [427, 87] width 503 height 17
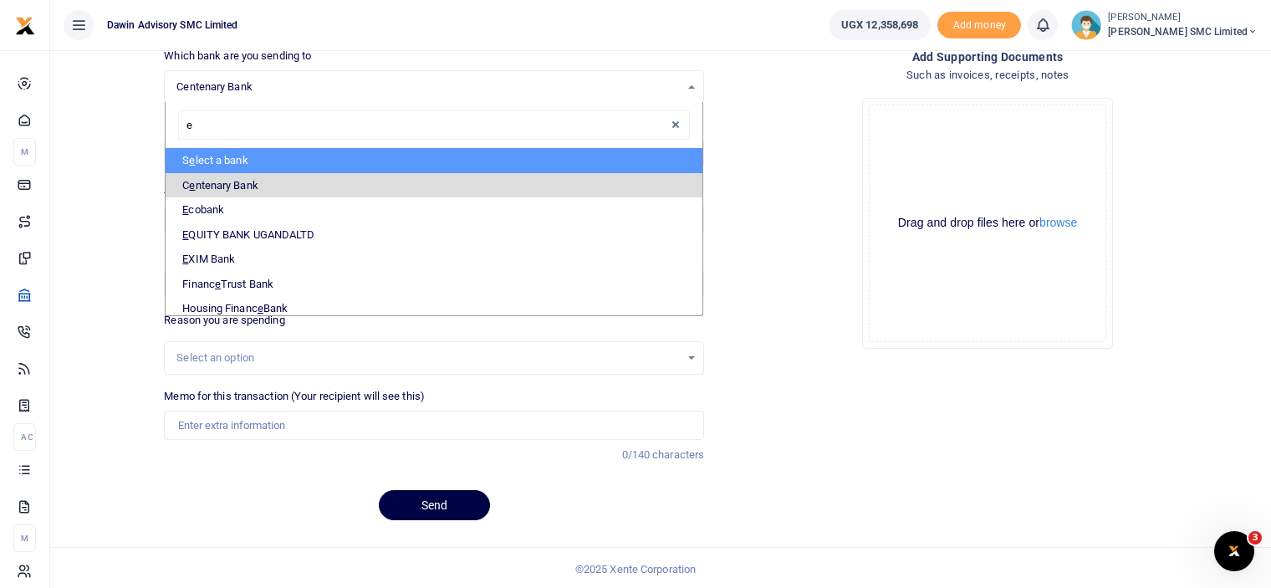
type input "eq"
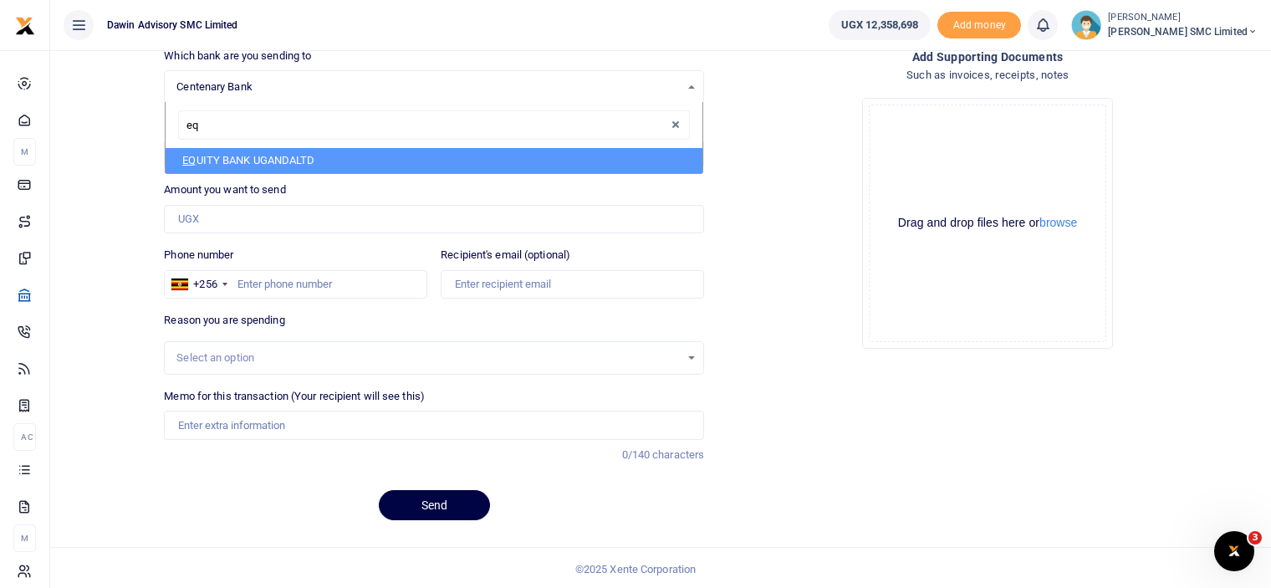
click at [572, 148] on li "EQ UITY BANK UGANDALTD" at bounding box center [434, 160] width 537 height 25
select select "EQU"
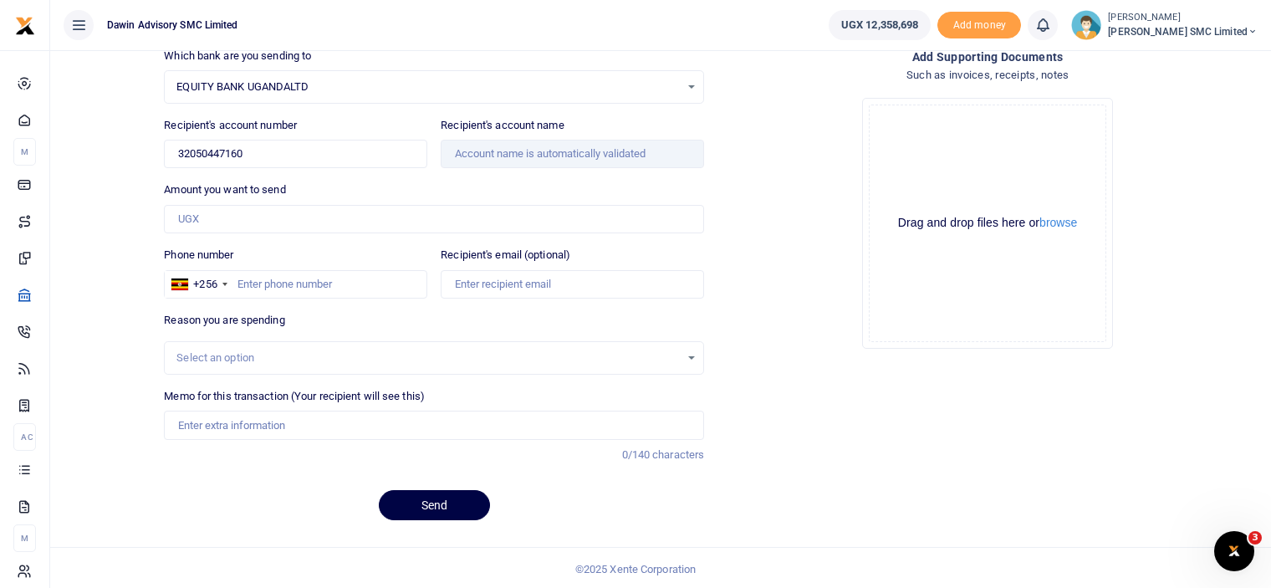
click at [330, 91] on span "EQUITY BANK UGANDALTD" at bounding box center [427, 87] width 503 height 17
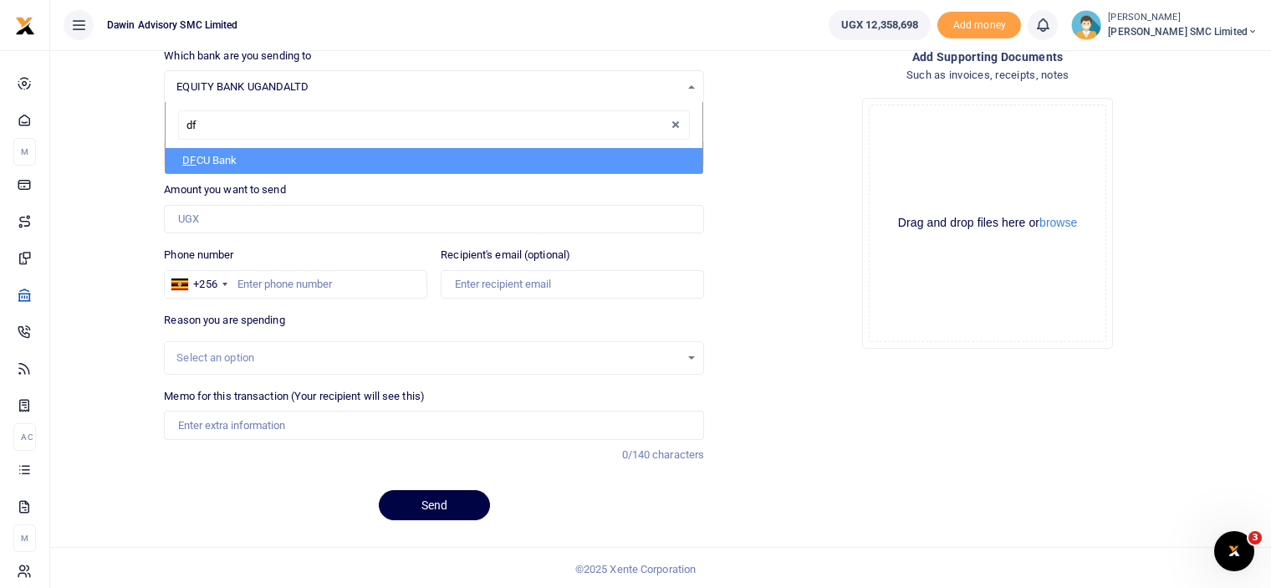
type input "dfc"
click at [203, 155] on li "DFC U Bank" at bounding box center [434, 160] width 537 height 25
select select "DFCU"
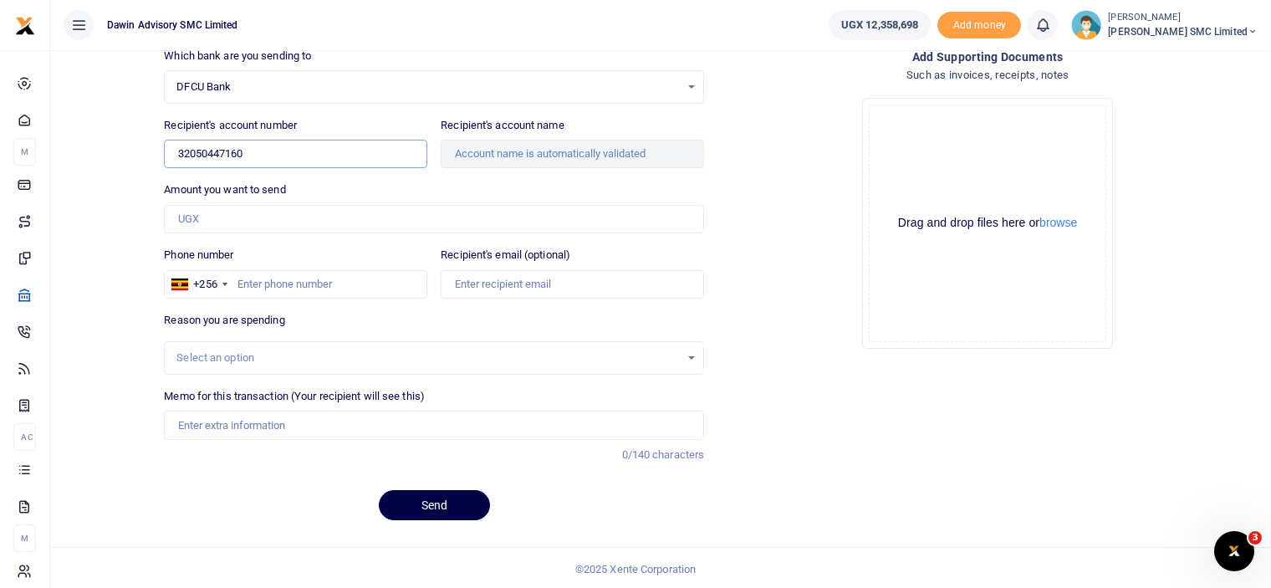
click at [260, 148] on input "32050447160" at bounding box center [295, 154] width 263 height 28
type input "3"
type input "01491158563930"
click at [231, 230] on input "Amount you want to send" at bounding box center [434, 219] width 540 height 28
type input "751,788"
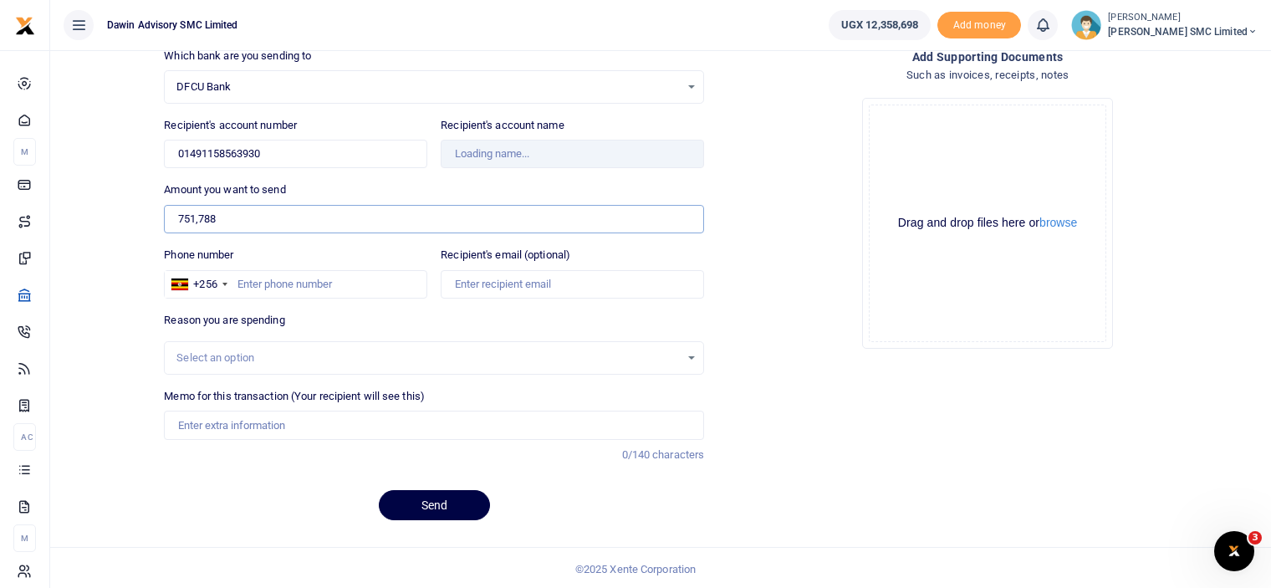
type input "[PERSON_NAME]"
type input "7"
type input "1,060,000"
click at [771, 310] on div "Drop your files here Drag and drop files here or browse Powered by Uppy" at bounding box center [987, 223] width 540 height 278
click at [251, 284] on input "Phone number" at bounding box center [295, 284] width 263 height 28
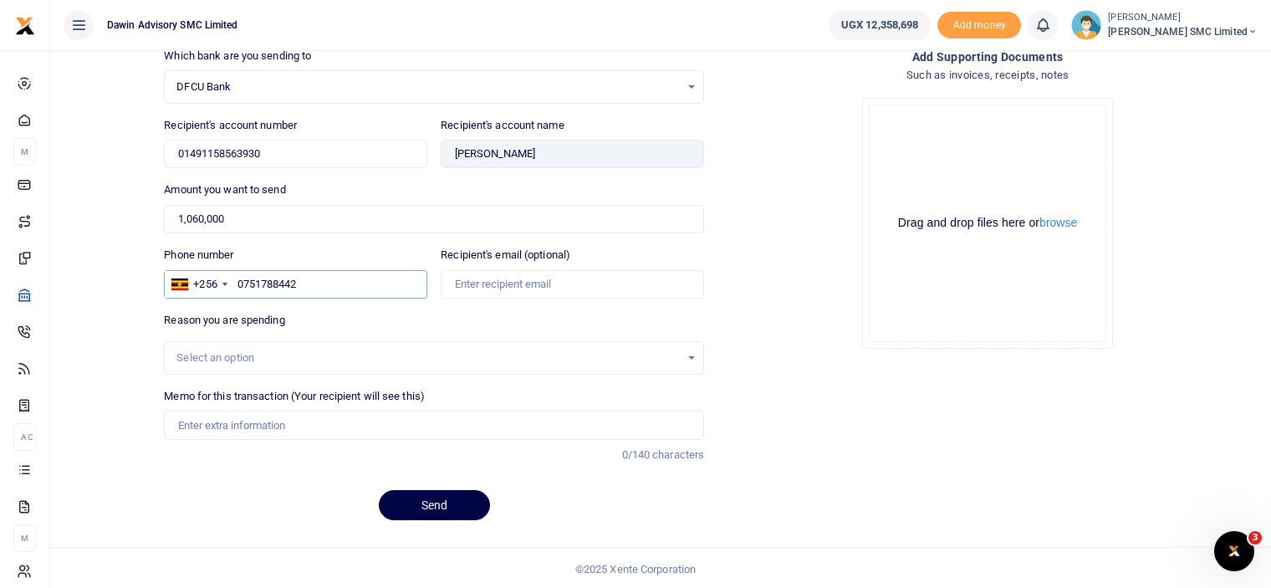
type input "0751788442"
click at [262, 428] on input "Memo for this transaction (Your recipient will see this)" at bounding box center [434, 425] width 540 height 28
type input "Being payment for September salary bill DWF134"
click at [768, 320] on div "Drop your files here Drag and drop files here or browse Powered by Uppy" at bounding box center [987, 223] width 540 height 278
click at [418, 500] on button "Send" at bounding box center [434, 505] width 111 height 30
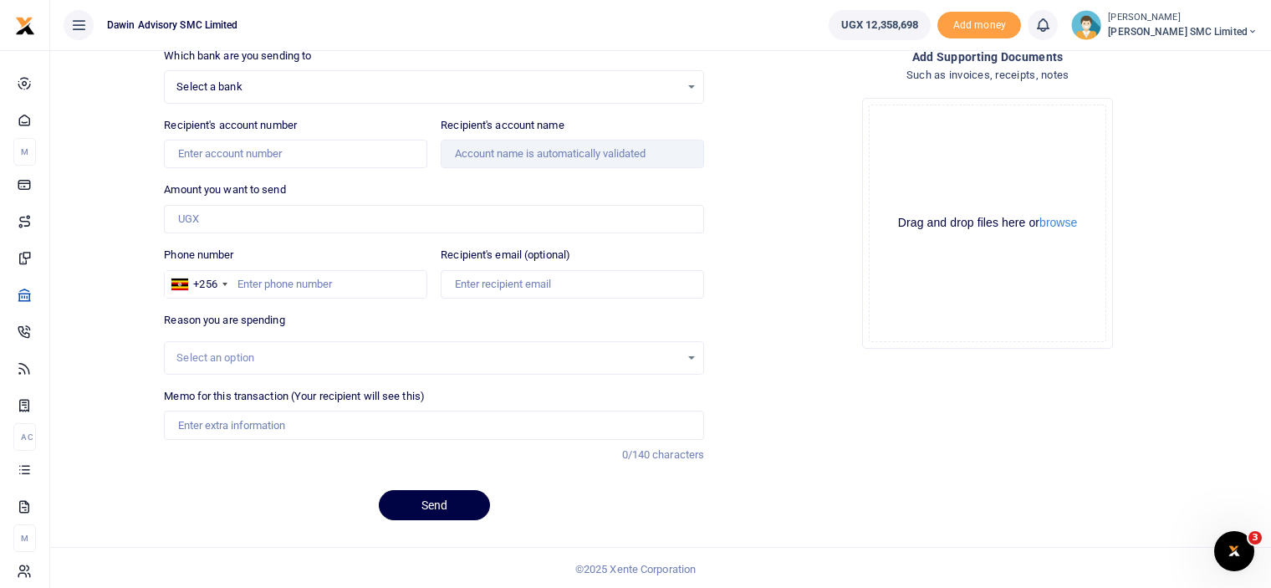
click at [277, 93] on span "Select a bank" at bounding box center [427, 87] width 503 height 17
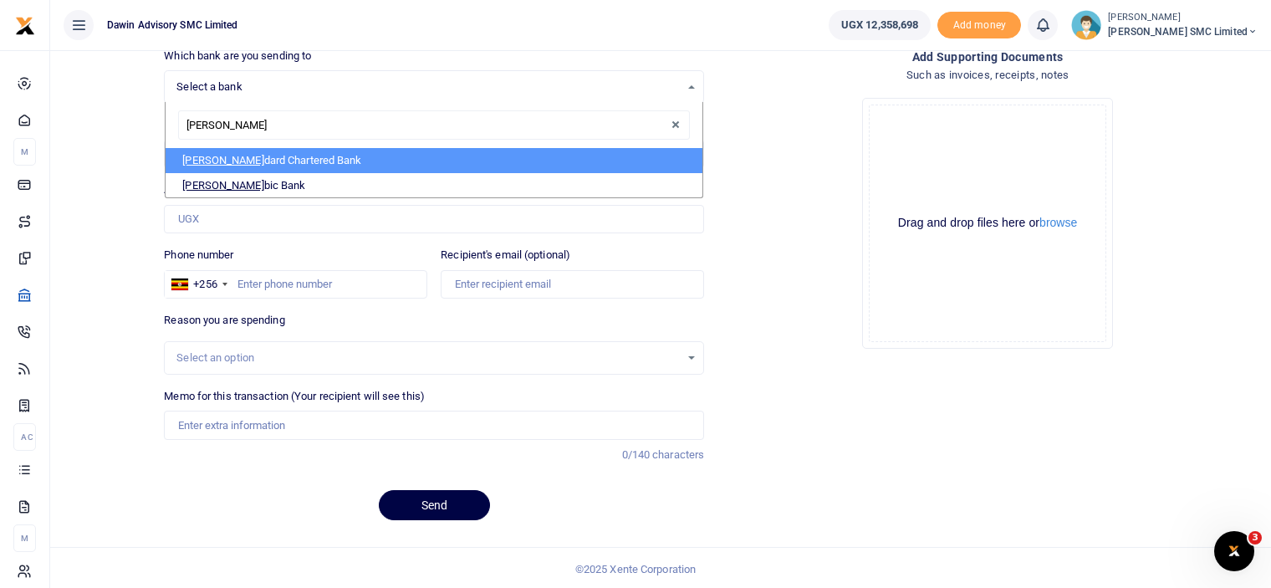
type input "stand"
click at [258, 151] on li "Stand ard Chartered Bank" at bounding box center [434, 160] width 537 height 25
select select "STAN"
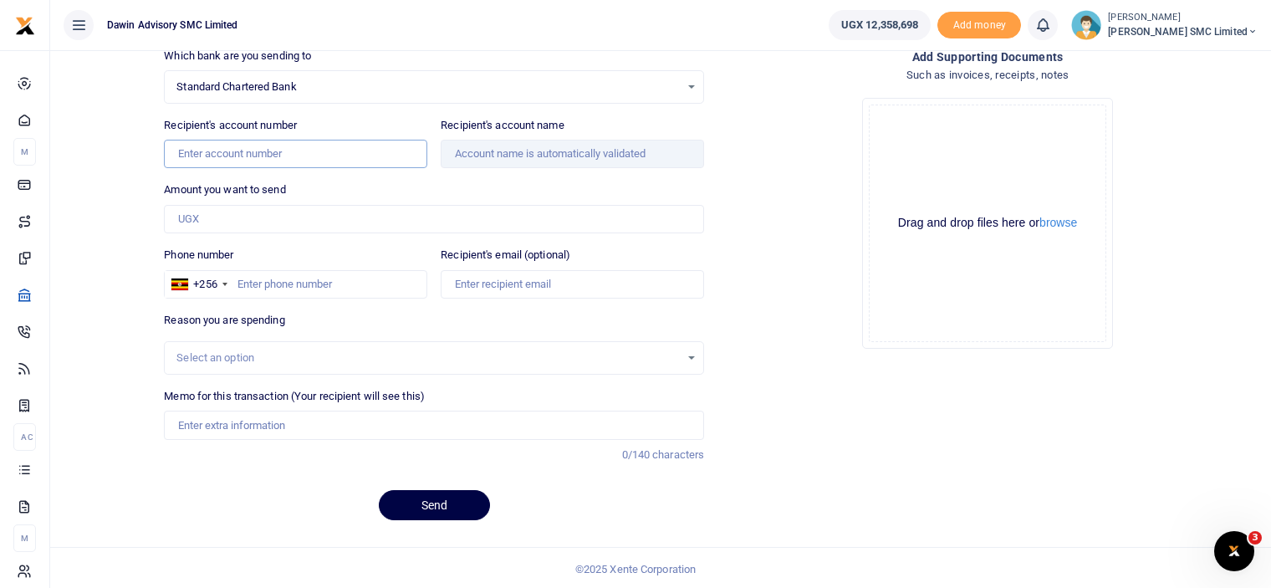
click at [204, 158] on input "Recipient's account number" at bounding box center [295, 154] width 263 height 28
type input "0100822867700"
click at [809, 177] on div "Drop your files here Drag and drop files here or browse Powered by Uppy" at bounding box center [987, 223] width 540 height 278
click at [212, 219] on input "Amount you want to send" at bounding box center [434, 219] width 540 height 28
type input "600,000"
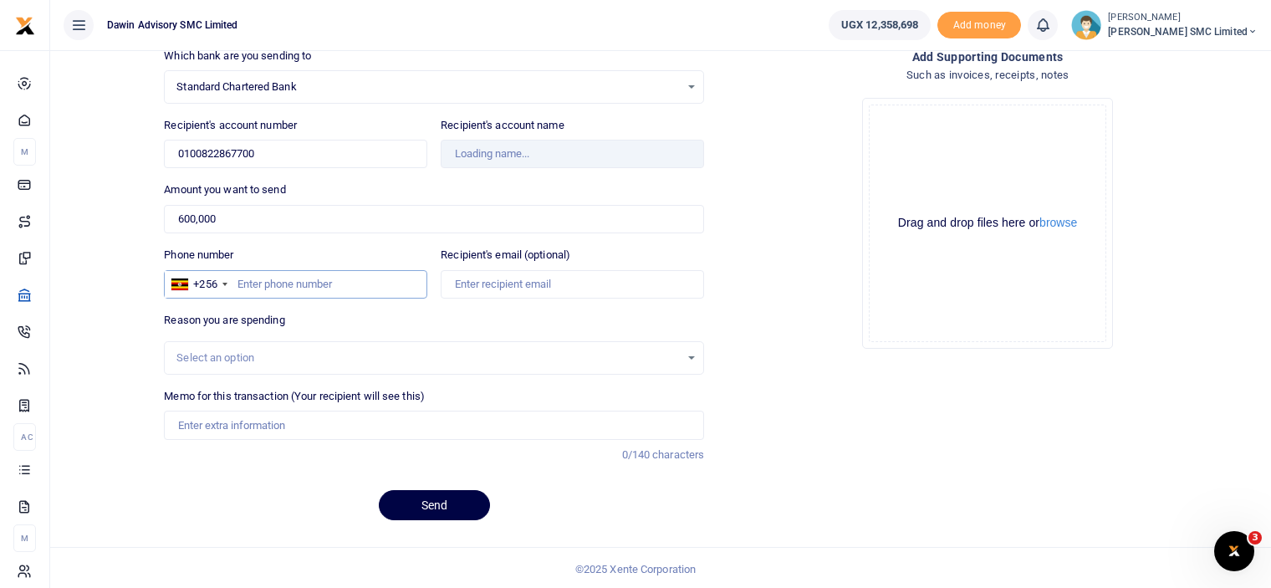
click at [302, 286] on input "Phone number" at bounding box center [295, 284] width 263 height 28
type input "Walter Kizito Sentongo"
type input "0706835918"
click at [804, 332] on div "Drop your files here Drag and drop files here or browse Powered by Uppy" at bounding box center [987, 223] width 540 height 278
click at [258, 420] on input "Memo for this transaction (Your recipient will see this)" at bounding box center [434, 425] width 540 height 28
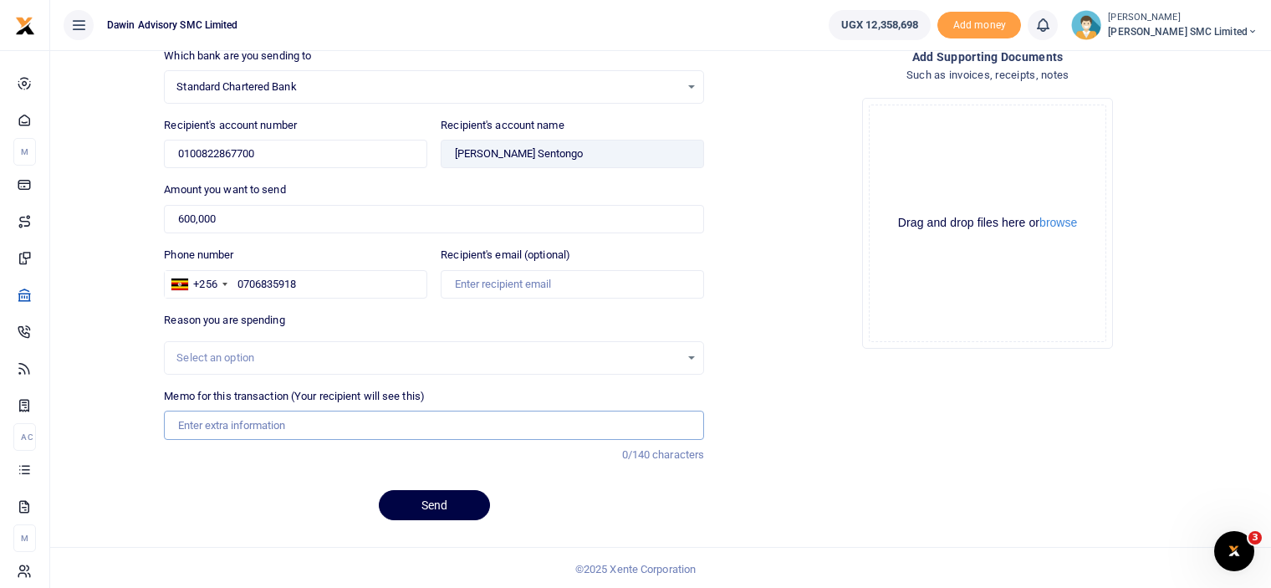
type input "Being payment for September salary bill DWF134"
click at [442, 495] on button "Send" at bounding box center [434, 505] width 111 height 30
click at [408, 83] on span "Select a bank" at bounding box center [427, 87] width 503 height 17
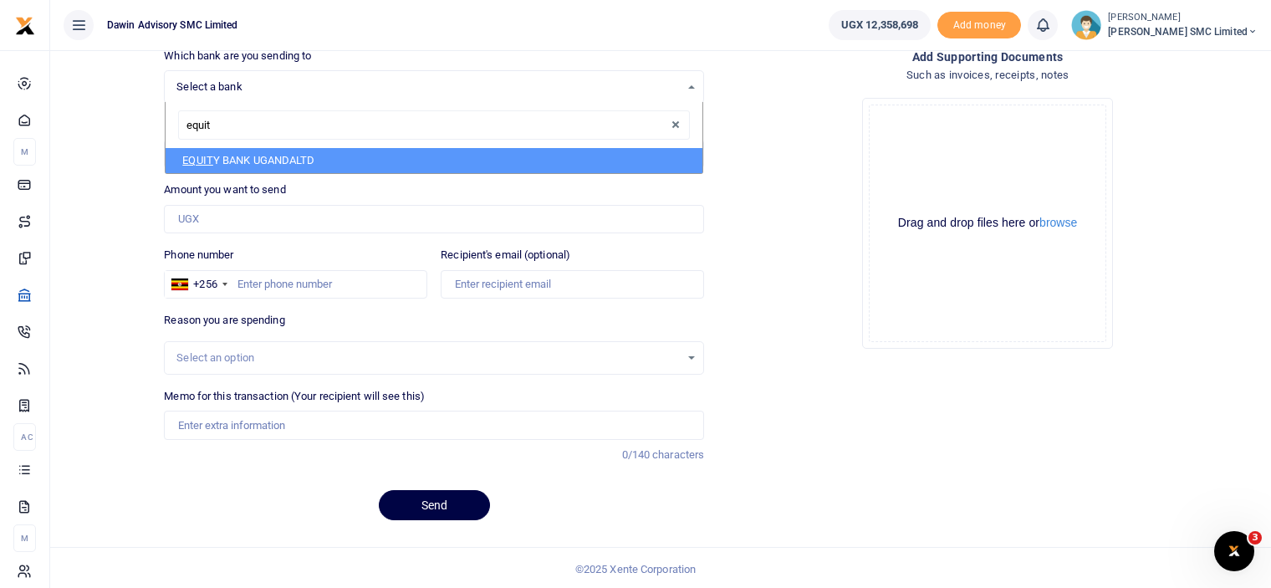
type input "equity"
click at [323, 156] on li "EQUITY BANK UGANDALTD" at bounding box center [434, 160] width 537 height 25
select select "EQU"
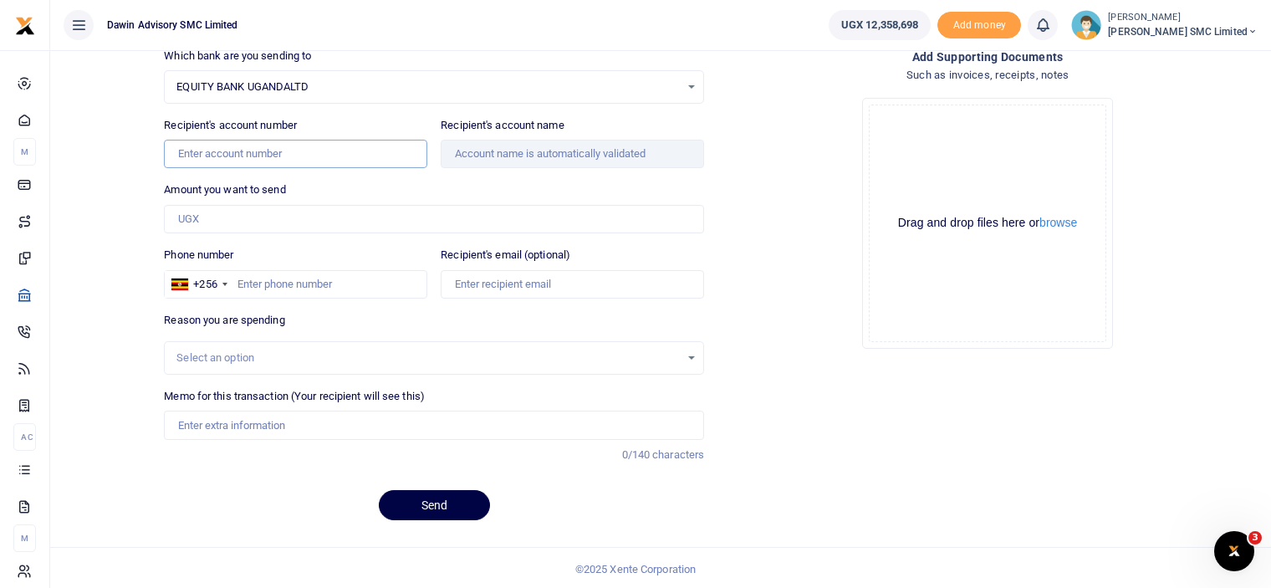
click at [230, 160] on input "Recipient's account number" at bounding box center [295, 154] width 263 height 28
type input "1036103188427"
click at [245, 357] on div "Select an option" at bounding box center [427, 358] width 503 height 17
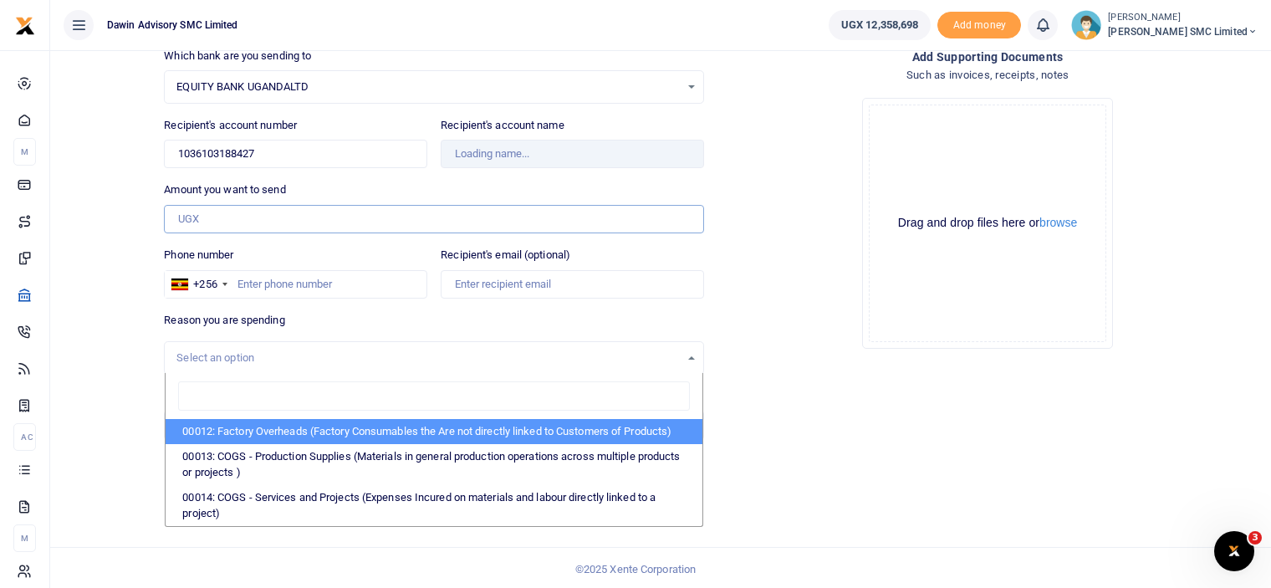
click at [218, 222] on input "Amount you want to send" at bounding box center [434, 219] width 540 height 28
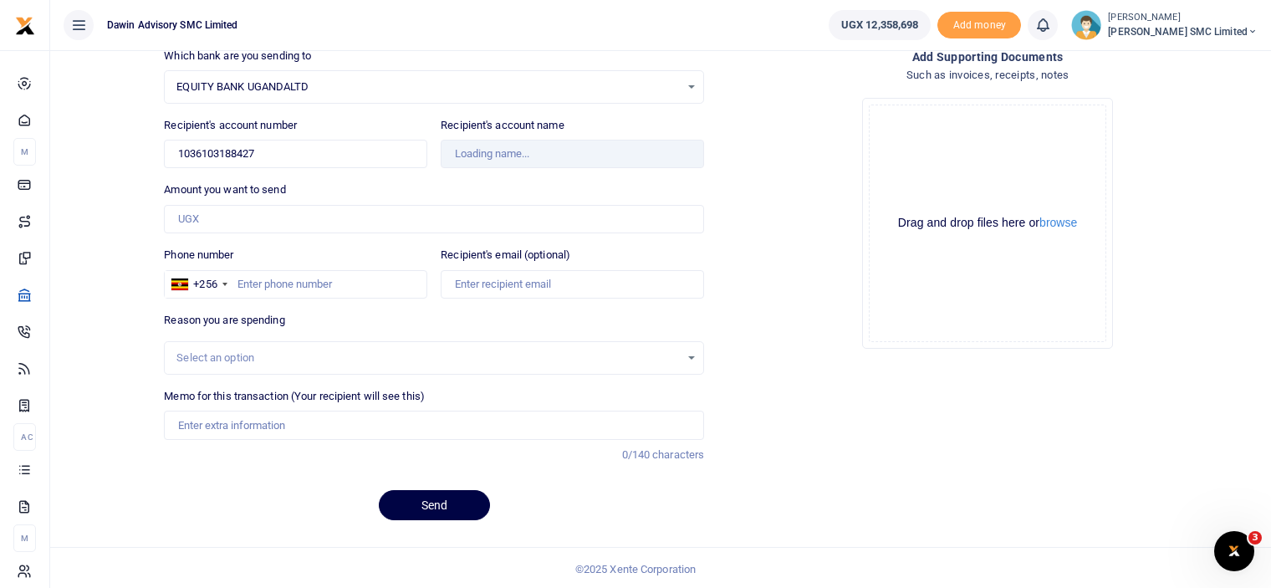
type input "[PERSON_NAME]"
click at [218, 222] on input "Amount you want to send" at bounding box center [434, 219] width 540 height 28
type input "960,000"
click at [261, 357] on div "Select an option" at bounding box center [427, 358] width 503 height 17
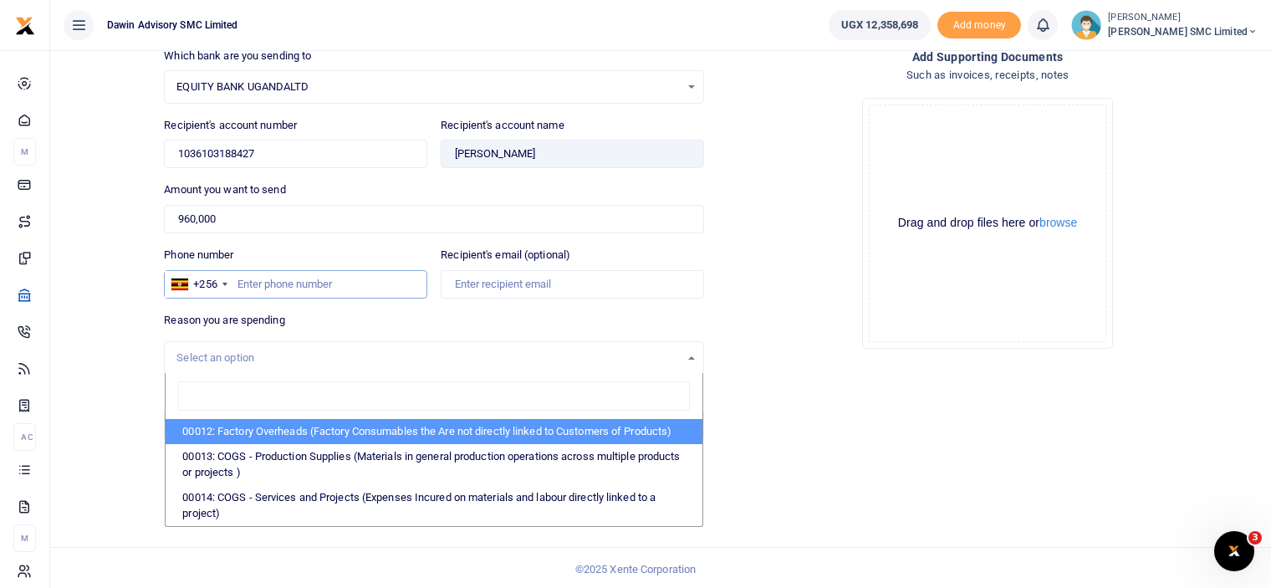
click at [273, 283] on input "Phone number" at bounding box center [295, 284] width 263 height 28
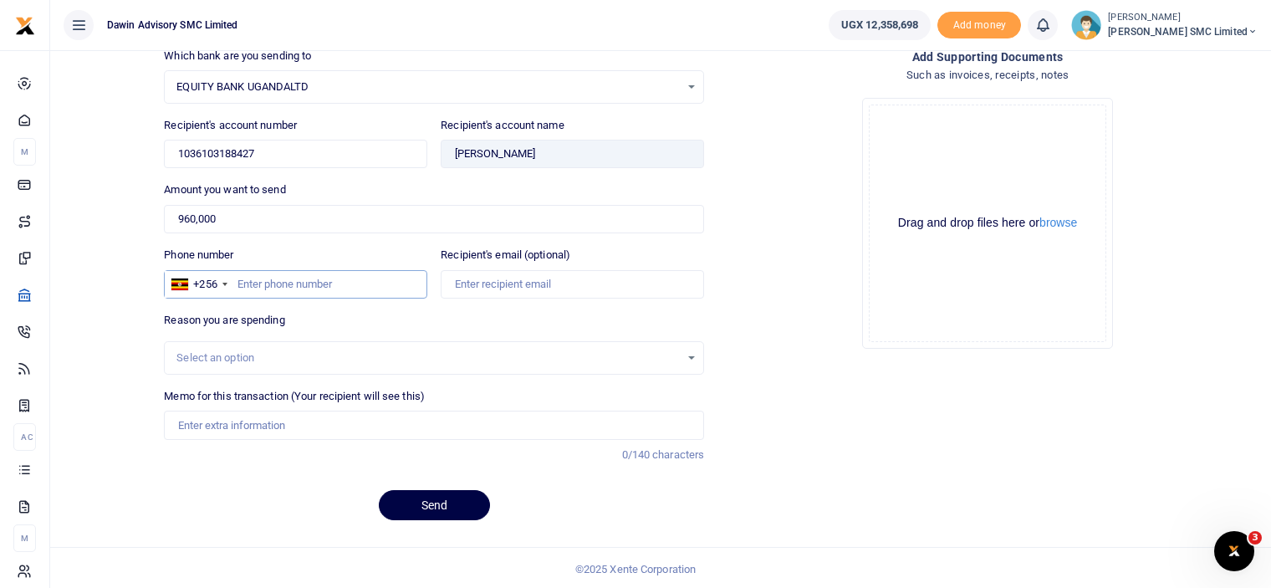
click at [258, 283] on input "Phone number" at bounding box center [295, 284] width 263 height 28
type input "0772237232"
click at [242, 418] on input "Memo for this transaction (Your recipient will see this)" at bounding box center [434, 425] width 540 height 28
type input "Being payment for September salary bill DWF134"
click at [450, 498] on button "Send" at bounding box center [434, 505] width 111 height 30
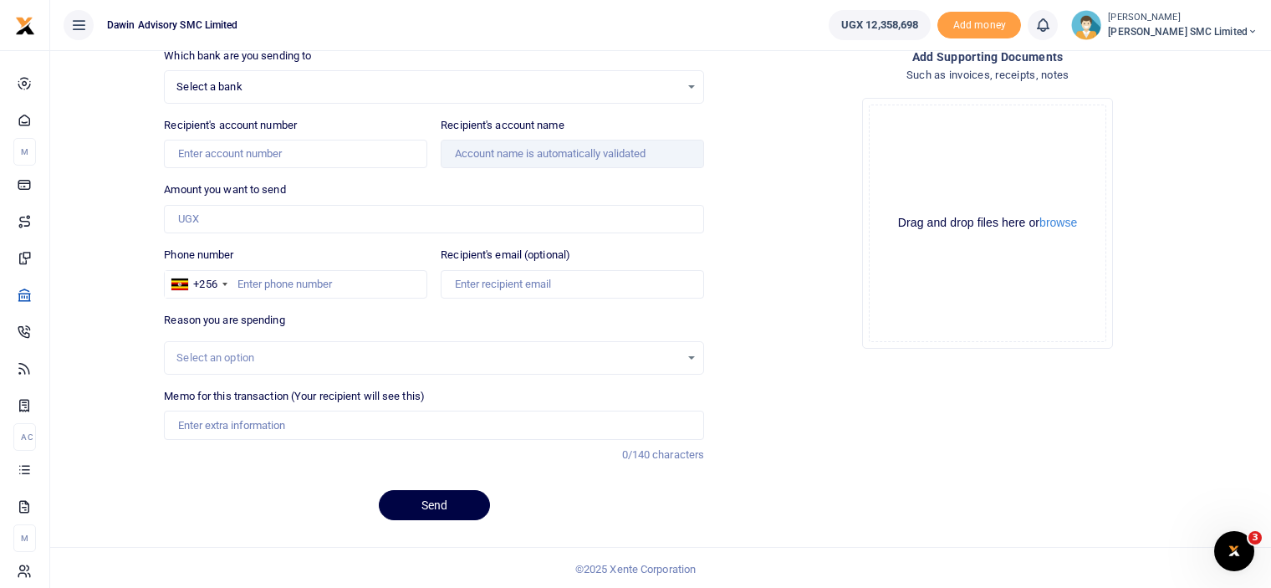
click at [134, 170] on div "Local Bank Transfer Transfer funds to a bank account Send to many Which bank ar…" at bounding box center [660, 236] width 1207 height 595
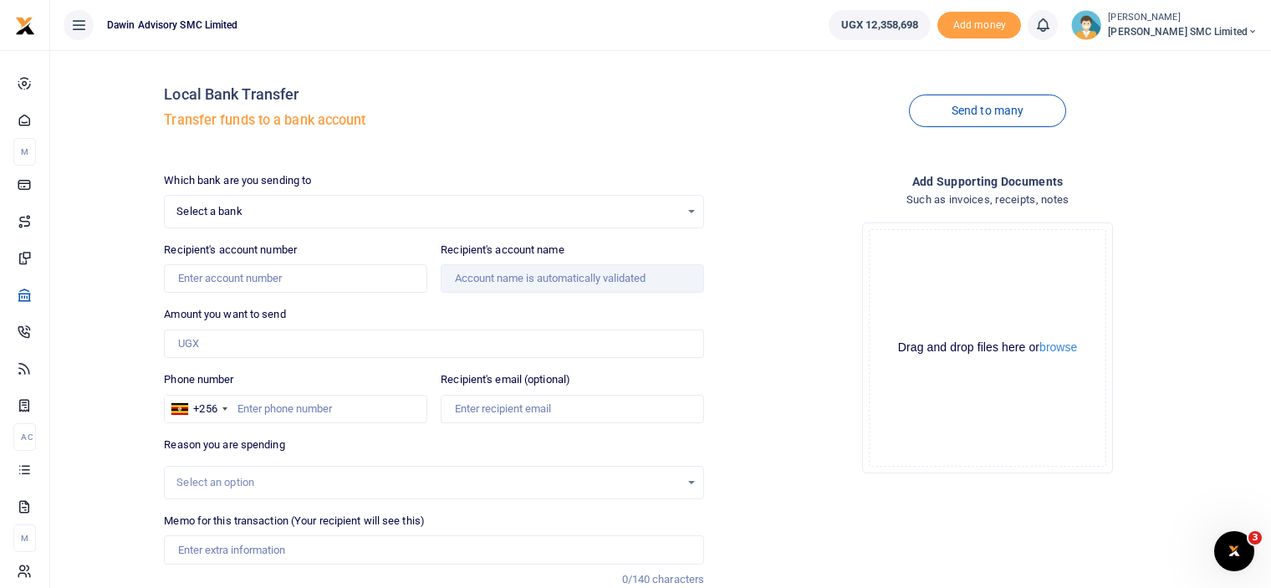
click at [207, 213] on span "Select a bank" at bounding box center [427, 211] width 503 height 17
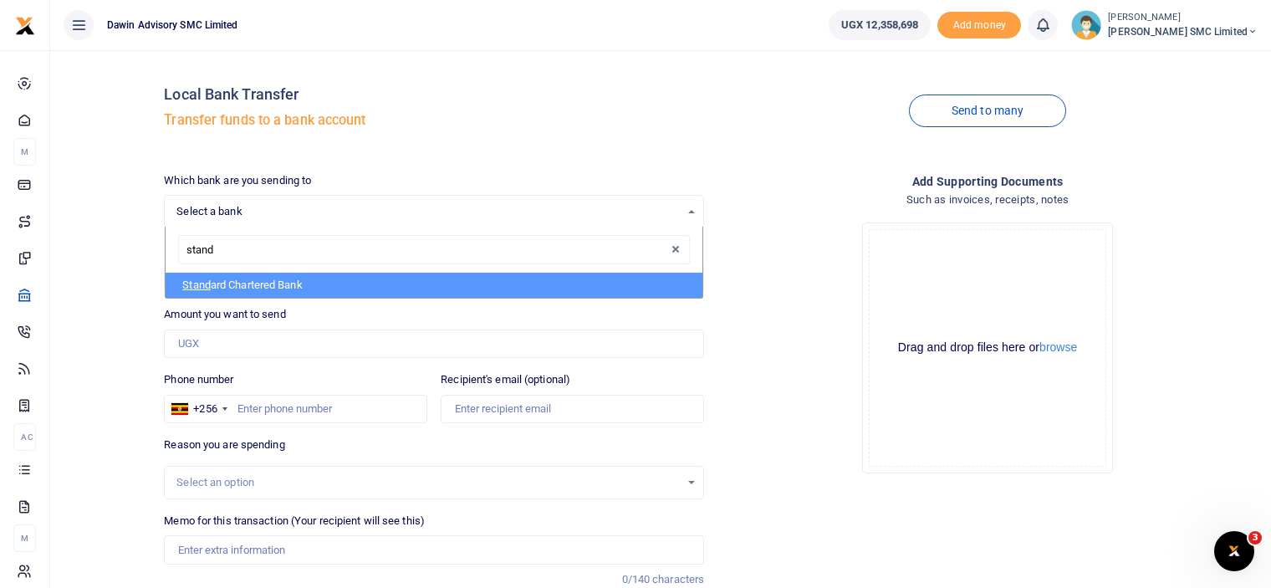
type input "standa"
click at [237, 276] on li "Standa rd Chartered Bank" at bounding box center [434, 285] width 537 height 25
select select "STAN"
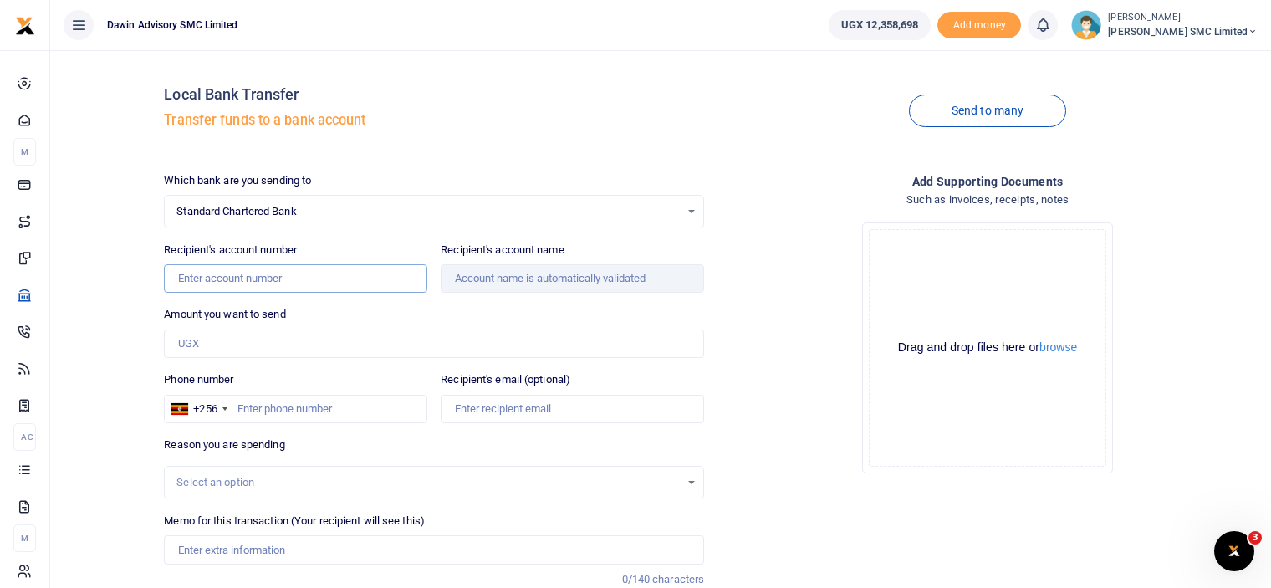
click at [245, 283] on input "Recipient's account number" at bounding box center [295, 278] width 263 height 28
type input "0100804955100"
click at [743, 347] on div "Drop your files here Drag and drop files here or browse Powered by Uppy" at bounding box center [987, 348] width 540 height 278
type input "[PERSON_NAME]"
click at [240, 357] on div "Which bank are you sending to Standard Chartered Bank Select an option... Selec…" at bounding box center [434, 415] width 554 height 487
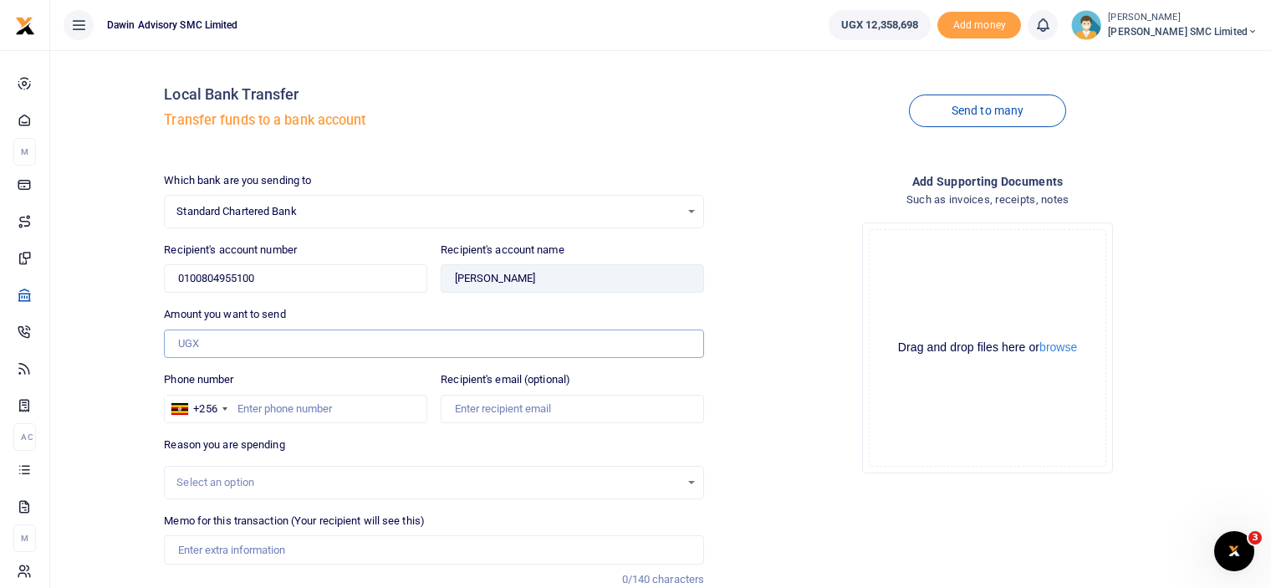
click at [214, 350] on input "Amount you want to send" at bounding box center [434, 343] width 540 height 28
type input "1,460,000"
click at [742, 385] on div "Drop your files here Drag and drop files here or browse Powered by Uppy" at bounding box center [987, 348] width 540 height 278
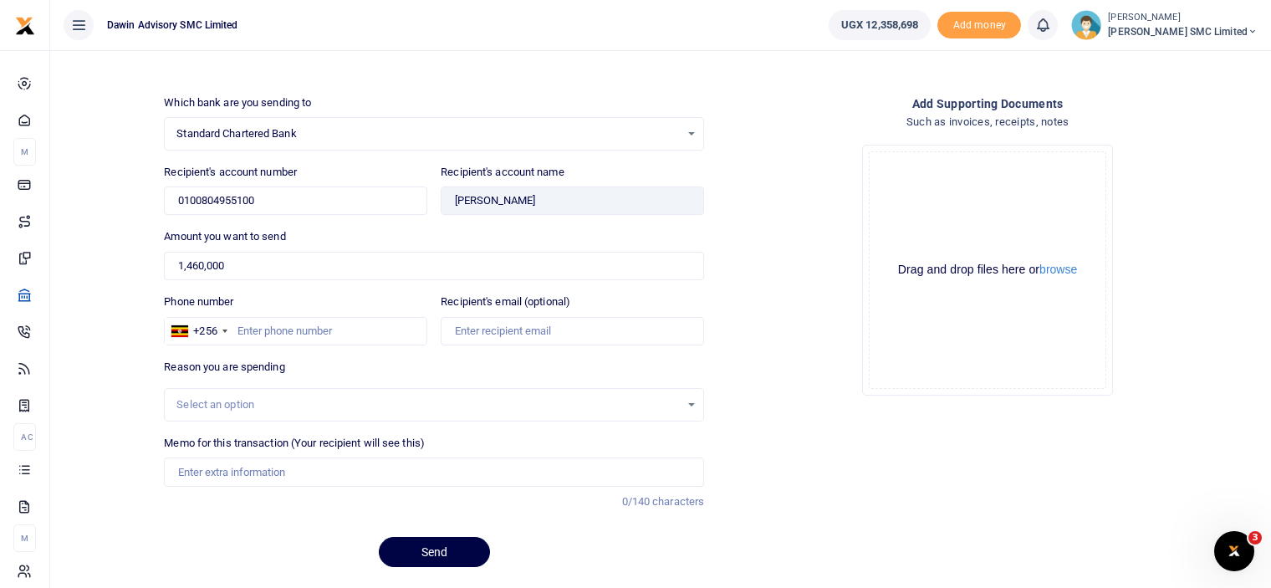
scroll to position [100, 0]
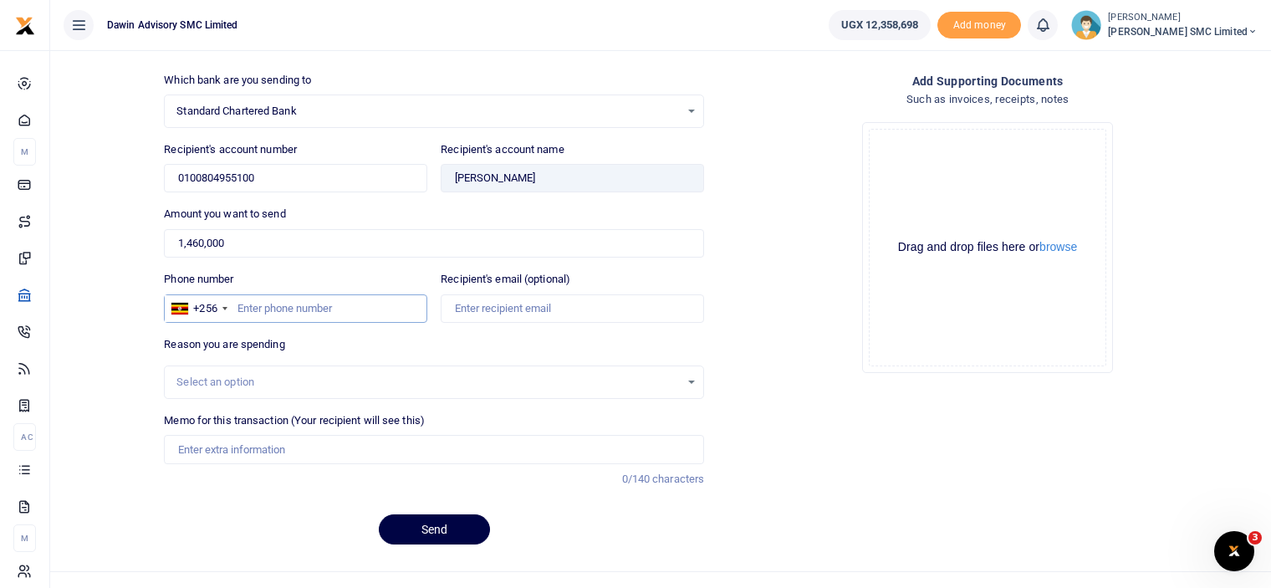
click at [291, 309] on input "Phone number" at bounding box center [295, 308] width 263 height 28
type input "0759975607"
click at [261, 453] on input "Memo for this transaction (Your recipient will see this)" at bounding box center [434, 449] width 540 height 28
type input "Being payment for September salary bill DWF134"
click at [786, 411] on div "Add supporting Documents Such as invoices, receipts, notes Drop your files here…" at bounding box center [988, 315] width 554 height 487
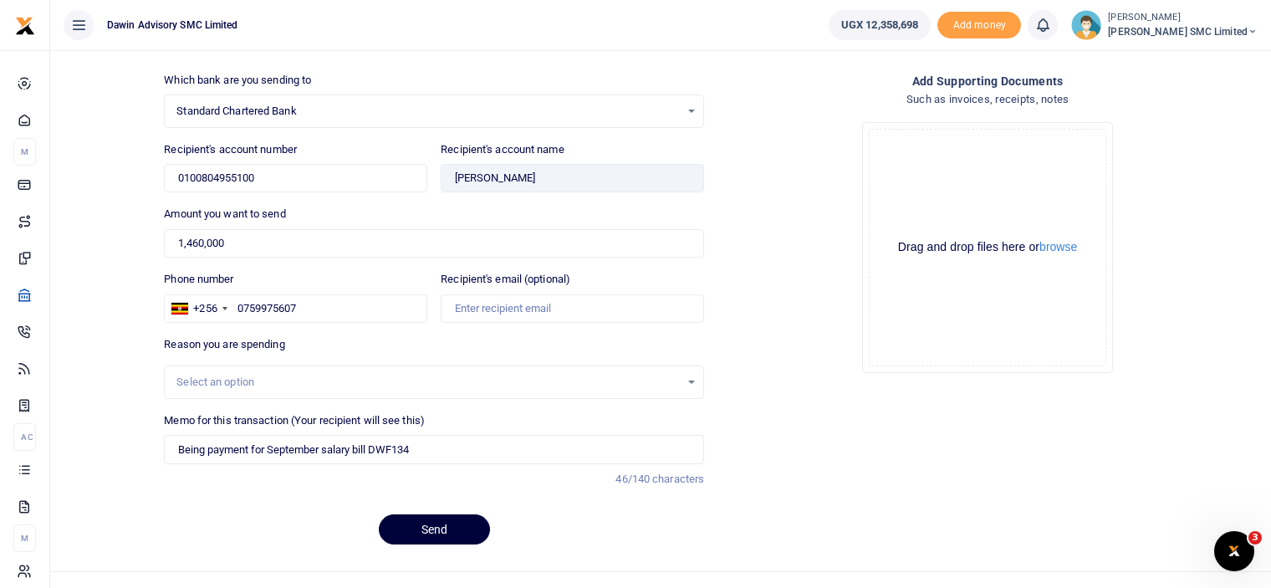
click at [433, 523] on button "Send" at bounding box center [434, 529] width 111 height 30
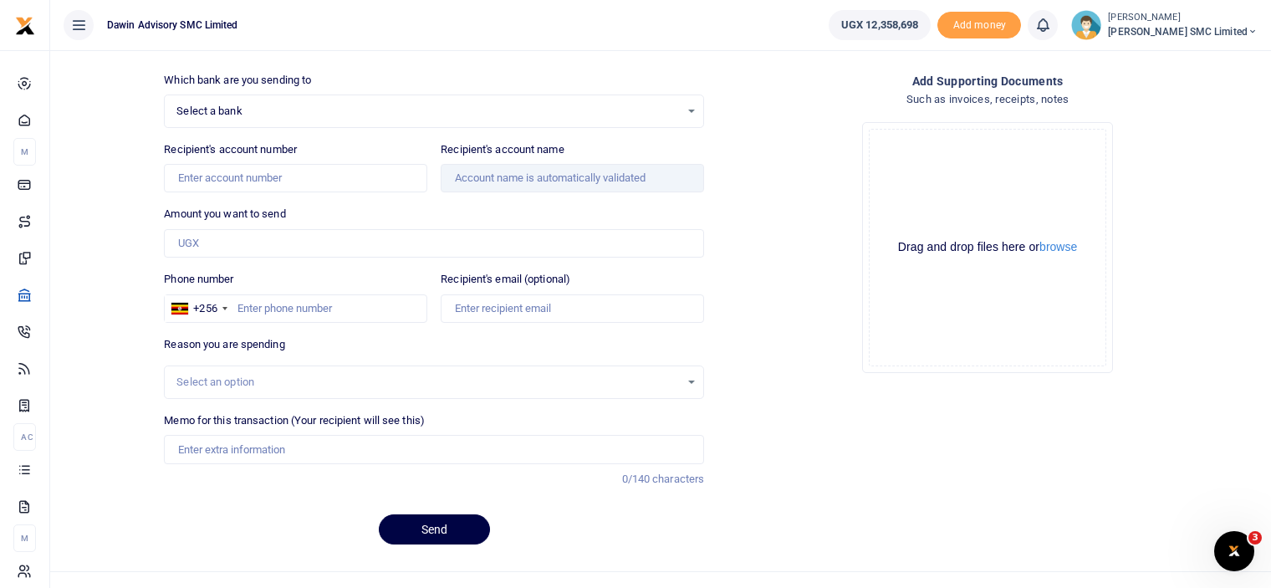
click at [830, 481] on div "Add supporting Documents Such as invoices, receipts, notes Drop your files here…" at bounding box center [988, 315] width 554 height 487
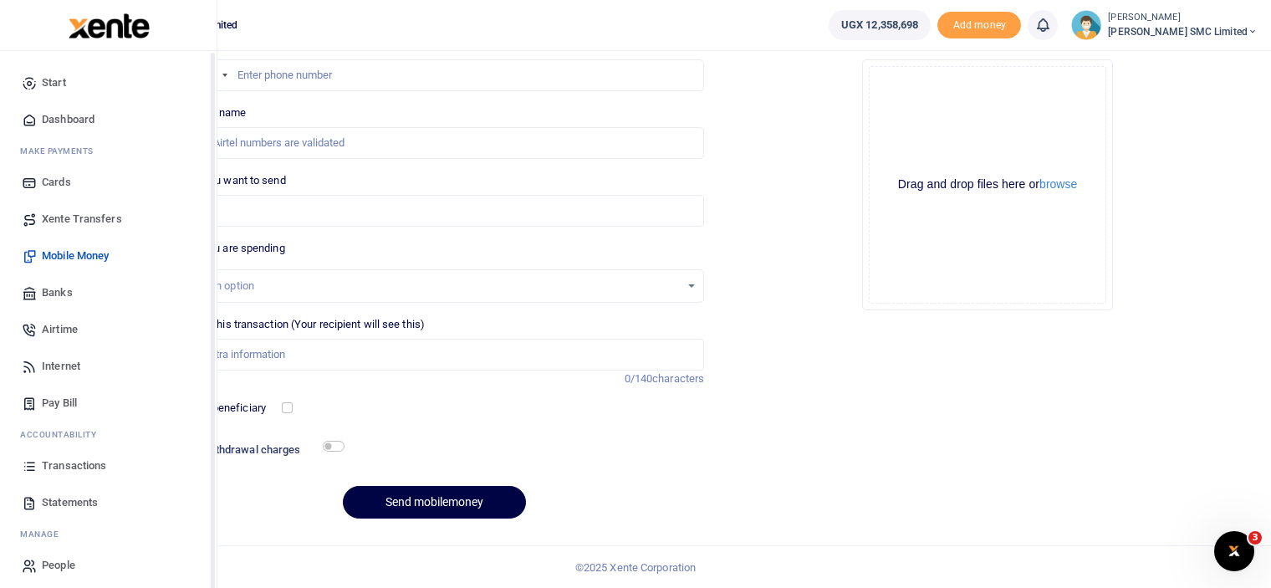
click at [49, 466] on span "Transactions" at bounding box center [74, 465] width 64 height 17
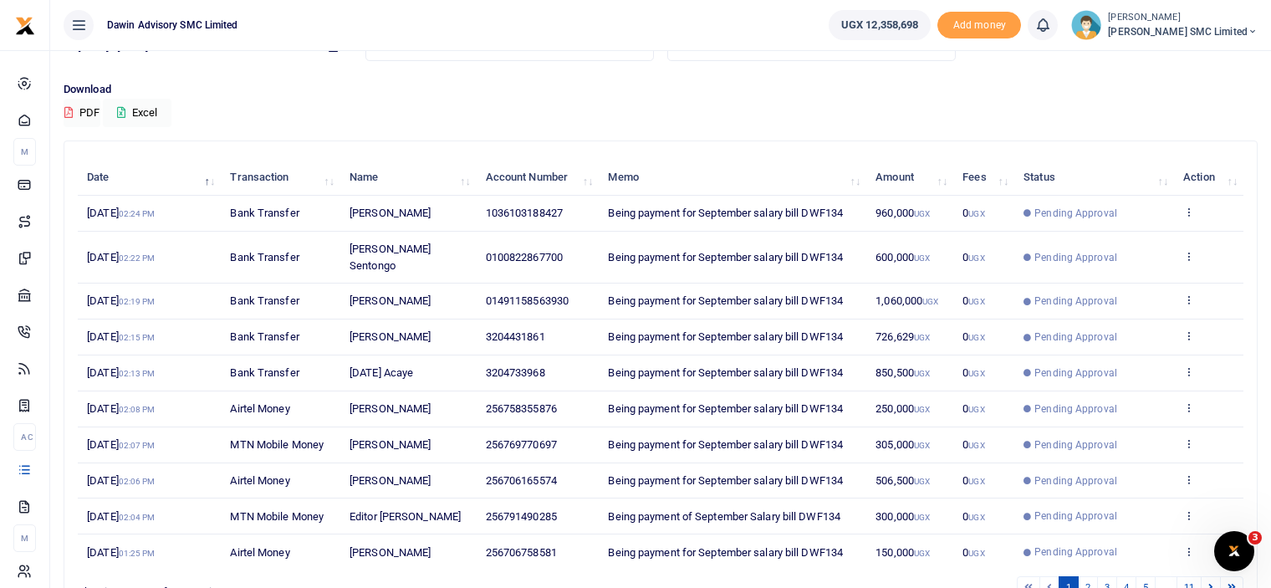
scroll to position [167, 0]
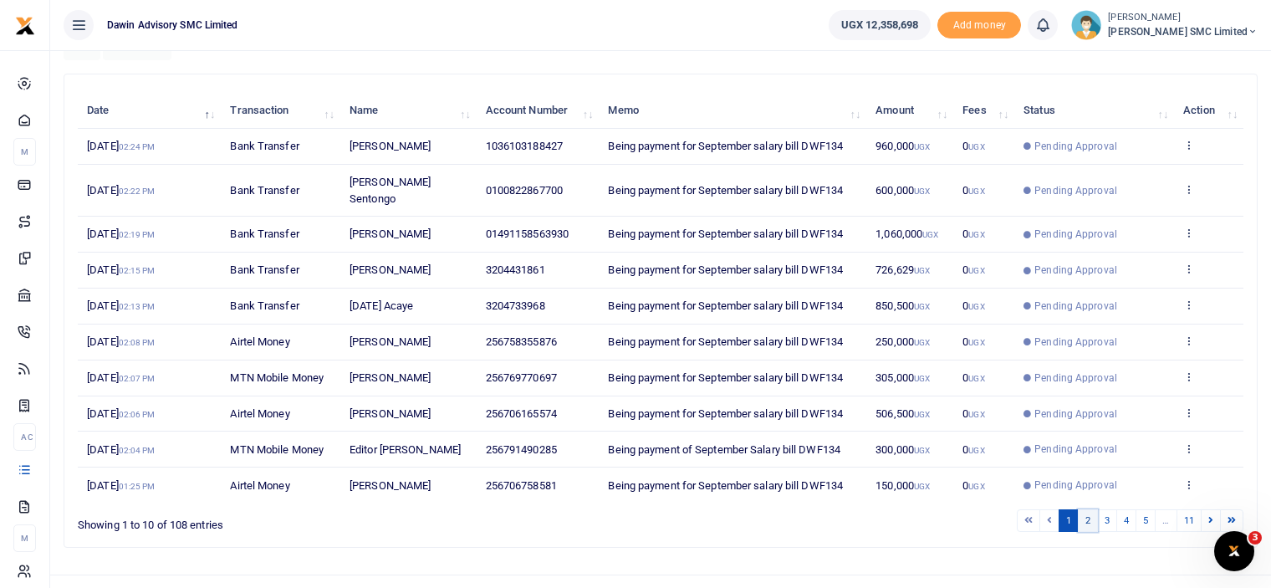
click at [1088, 509] on link "2" at bounding box center [1088, 520] width 20 height 23
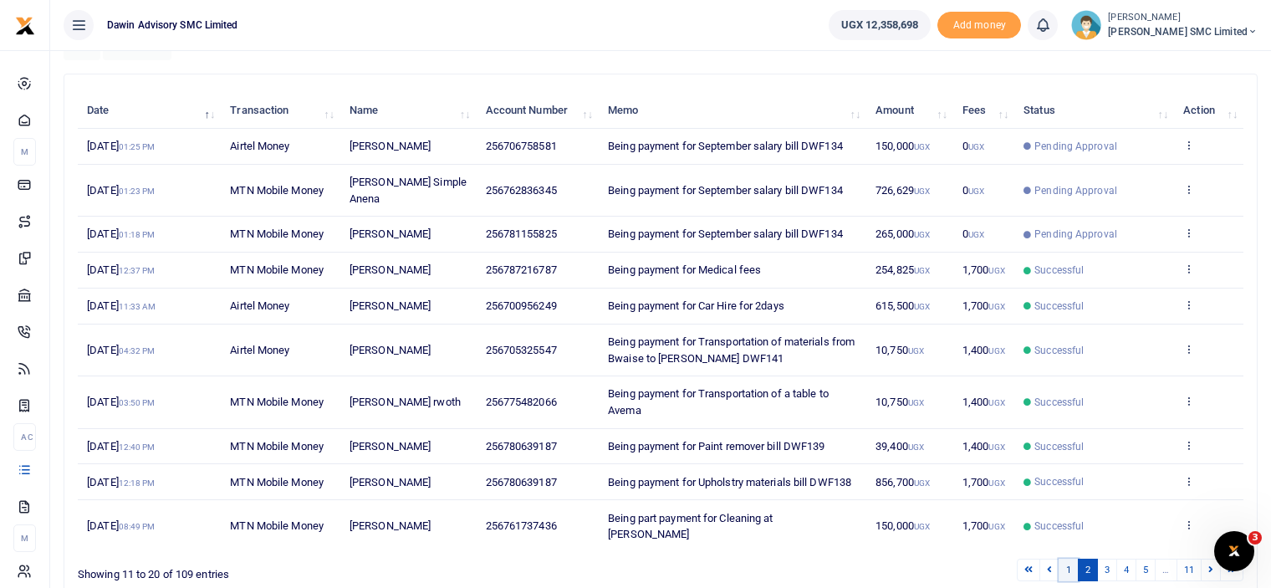
click at [1069, 559] on link "1" at bounding box center [1069, 570] width 20 height 23
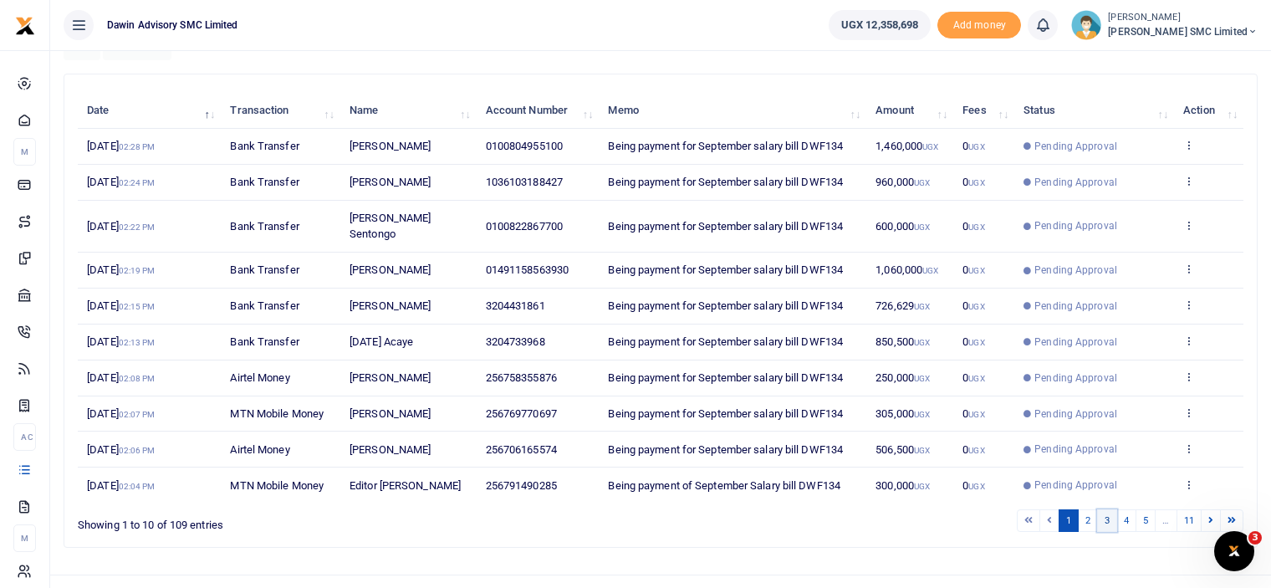
click at [1100, 509] on link "3" at bounding box center [1107, 520] width 20 height 23
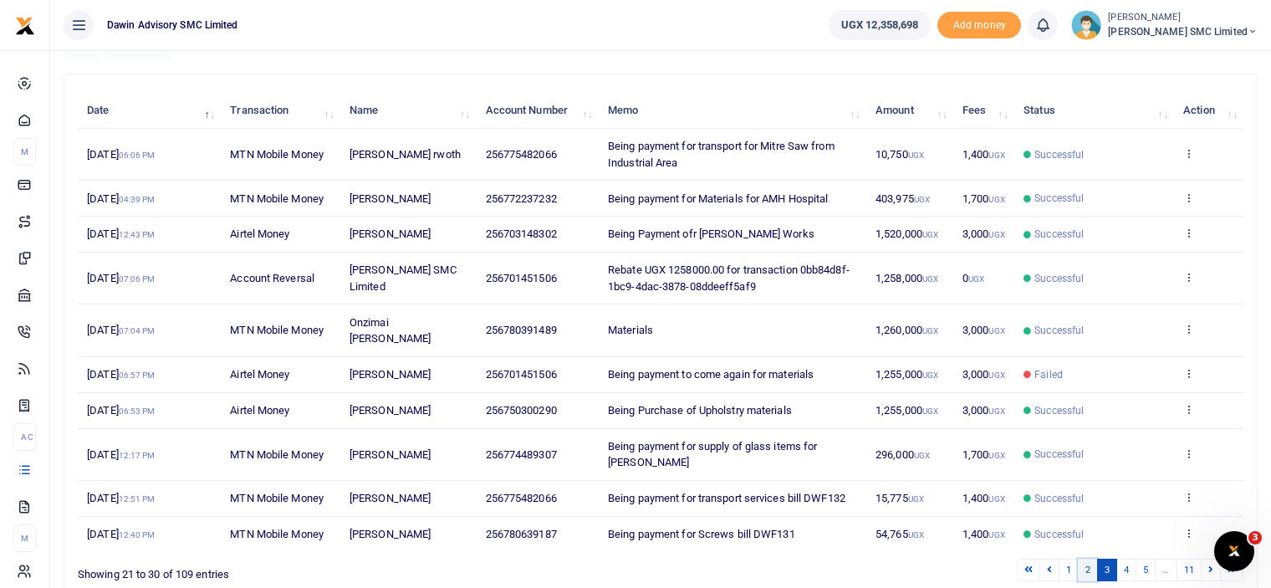
click at [1087, 559] on link "2" at bounding box center [1088, 570] width 20 height 23
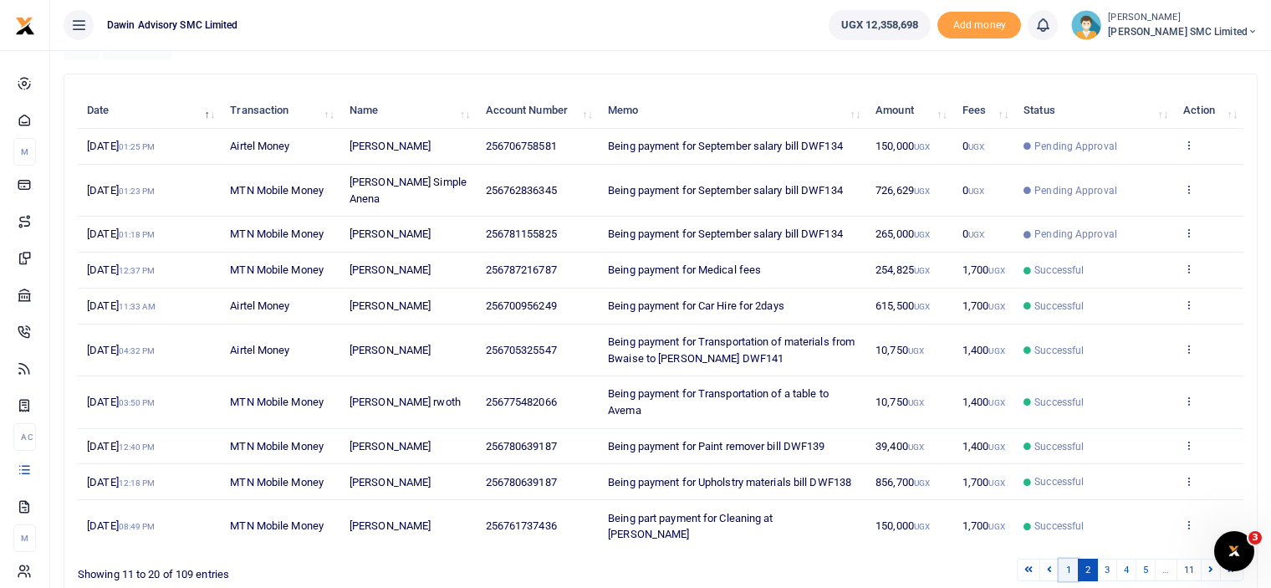
click at [1070, 559] on link "1" at bounding box center [1069, 570] width 20 height 23
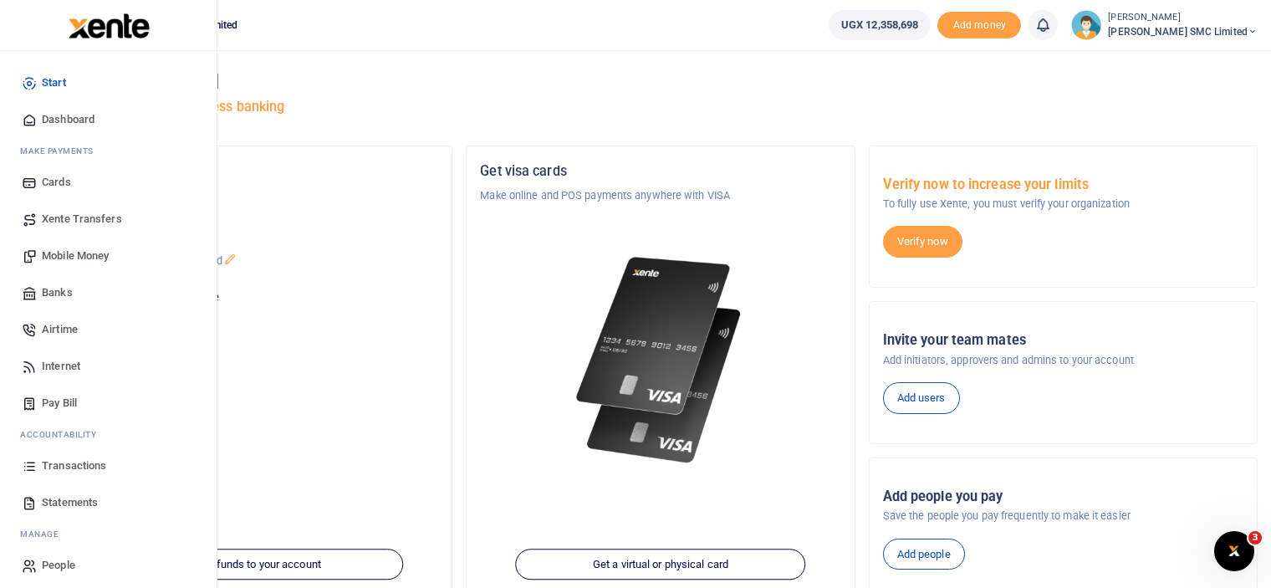
click at [69, 253] on span "Mobile Money" at bounding box center [75, 256] width 67 height 17
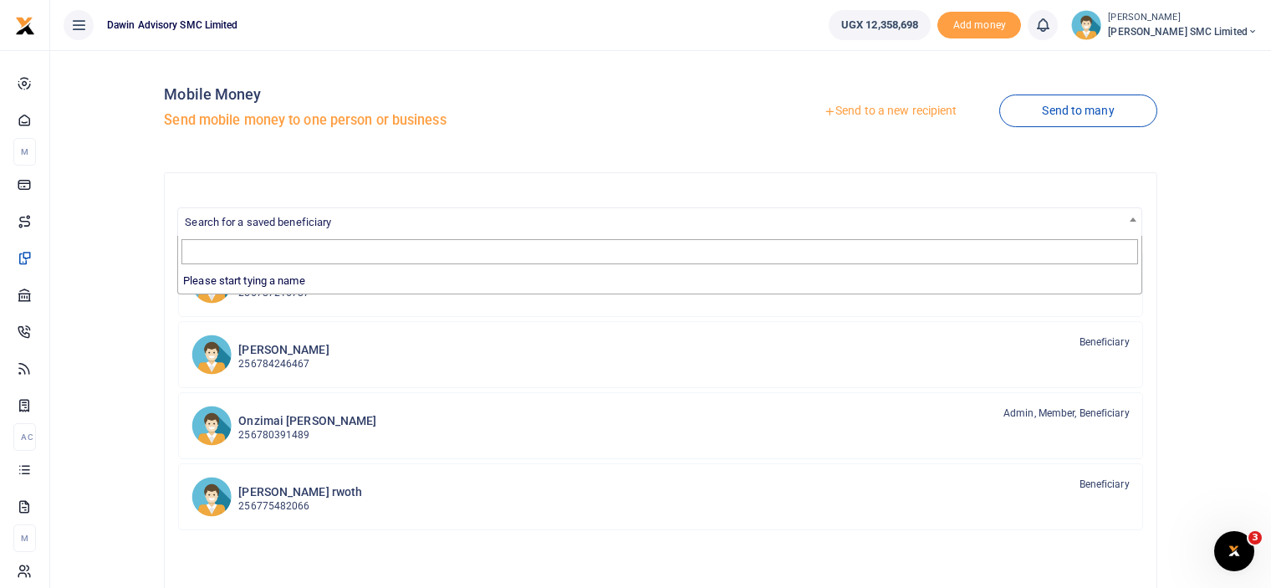
click at [225, 223] on span "Search for a saved beneficiary" at bounding box center [258, 222] width 146 height 13
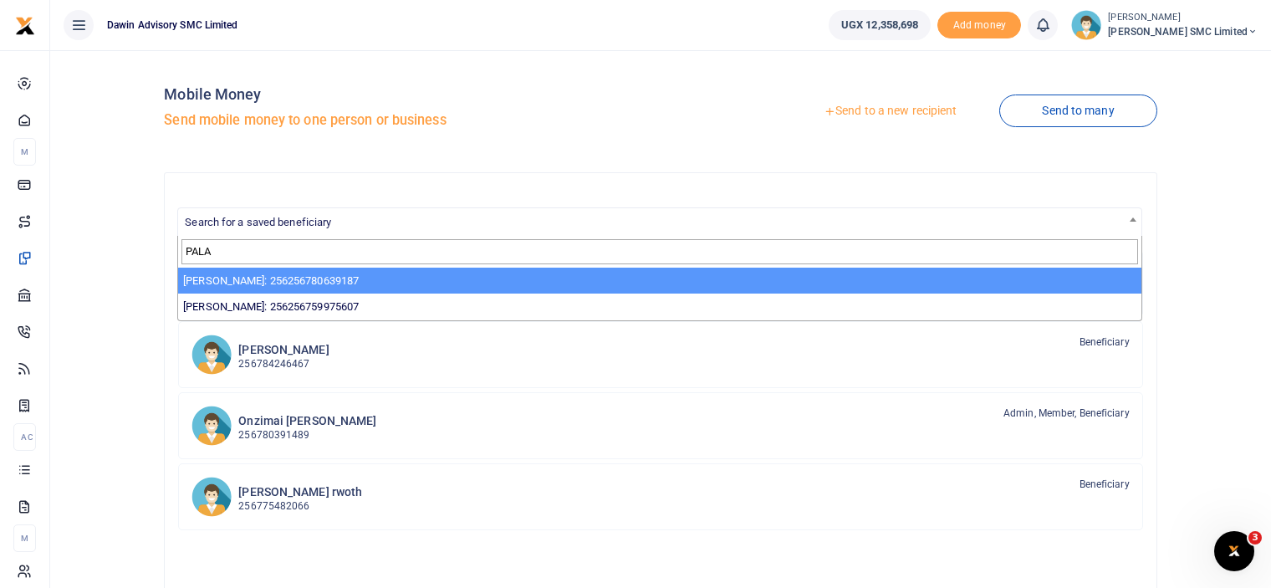
type input "PALA"
select select "3598"
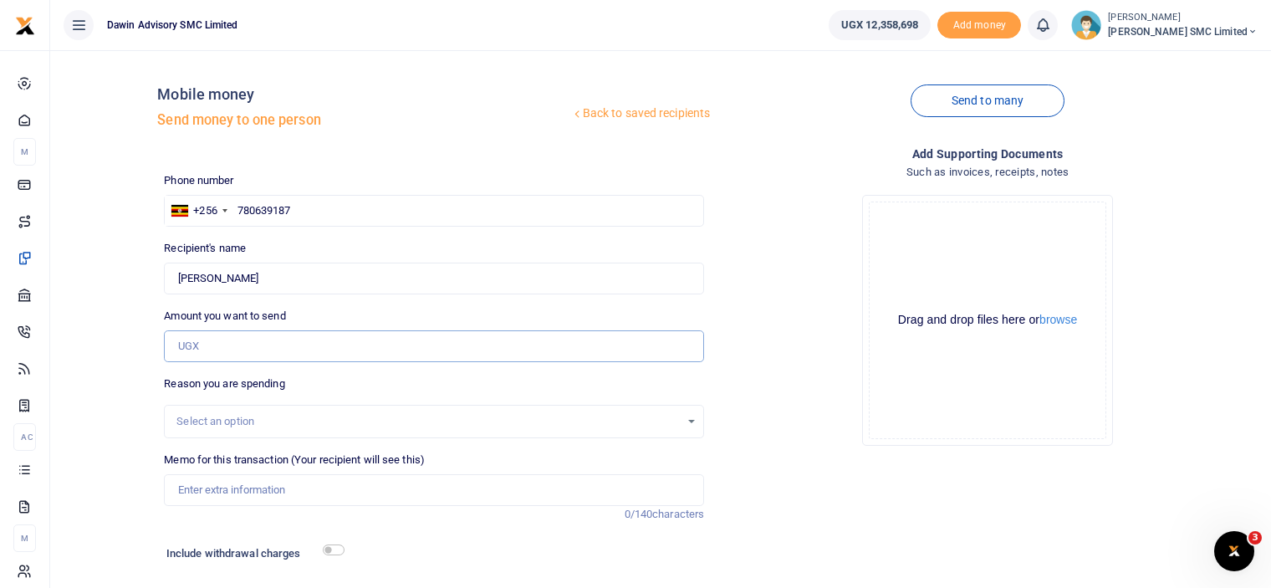
click at [214, 344] on input "Amount you want to send" at bounding box center [434, 346] width 540 height 32
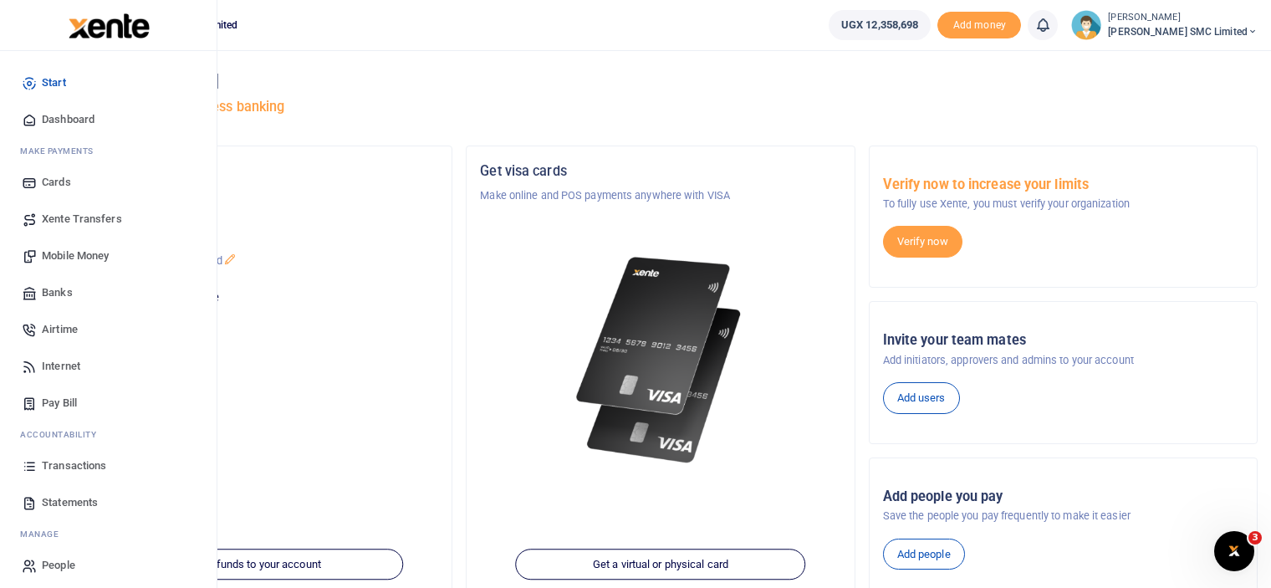
click at [80, 462] on span "Transactions" at bounding box center [74, 465] width 64 height 17
click at [77, 464] on span "Transactions" at bounding box center [74, 465] width 64 height 17
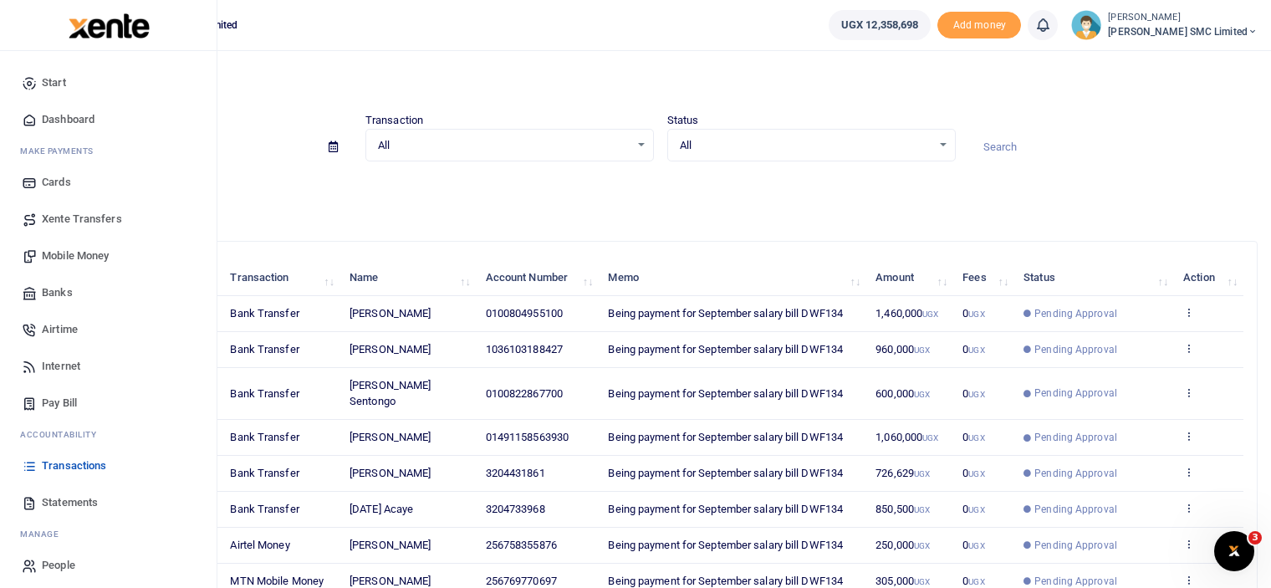
click at [77, 253] on span "Mobile Money" at bounding box center [75, 256] width 67 height 17
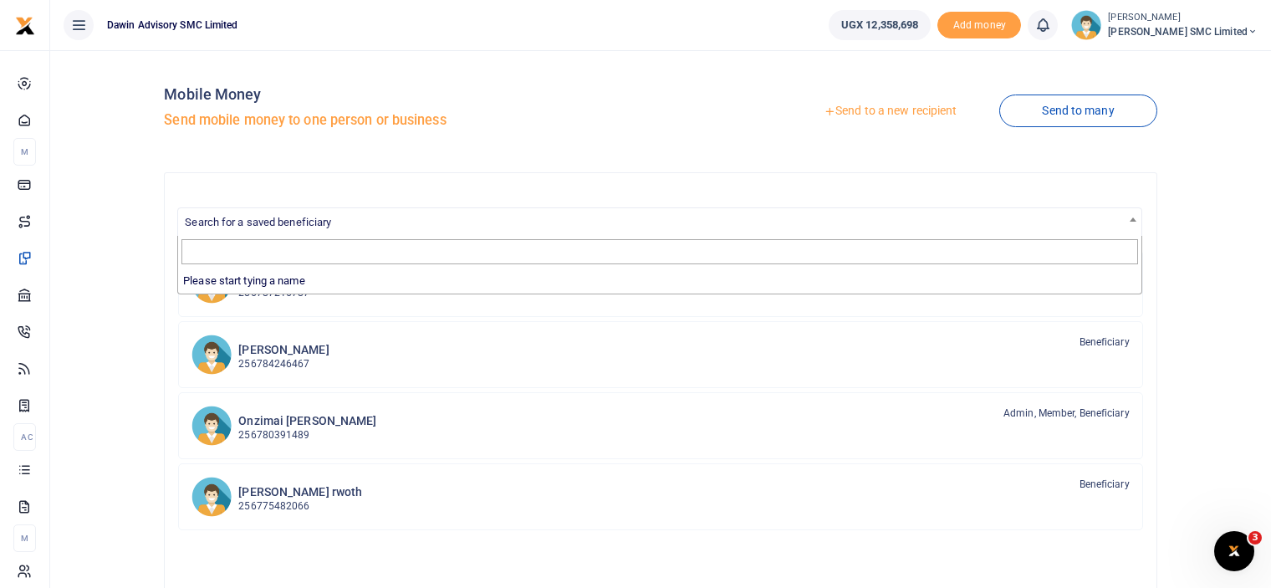
click at [526, 223] on span "Search for a saved beneficiary" at bounding box center [659, 221] width 962 height 26
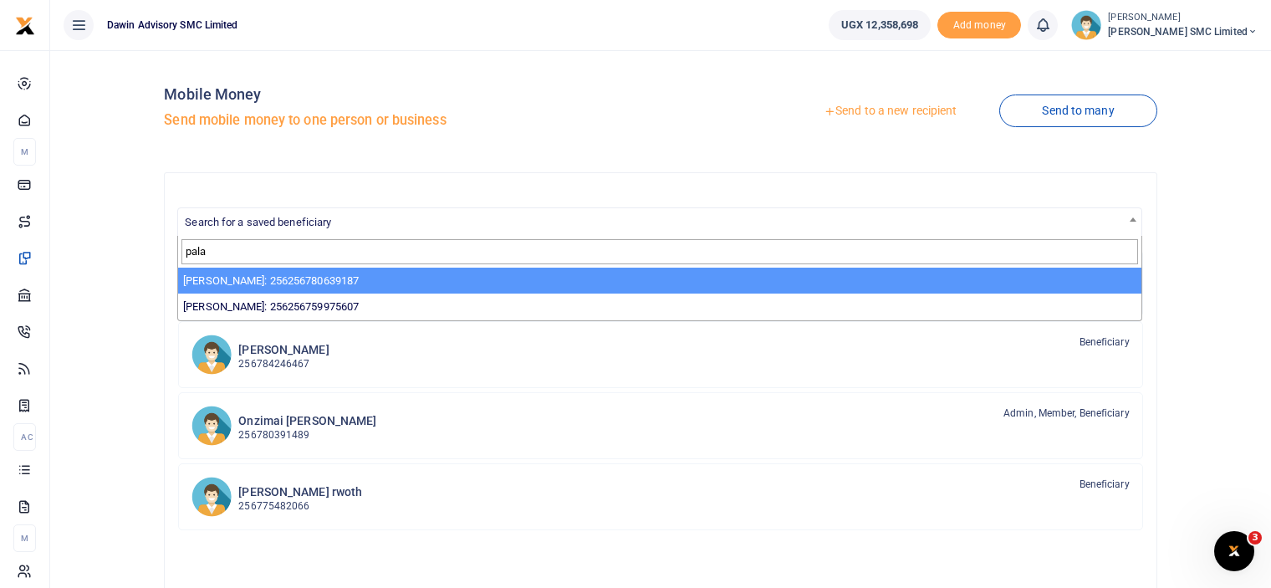
type input "pala"
select select "3598"
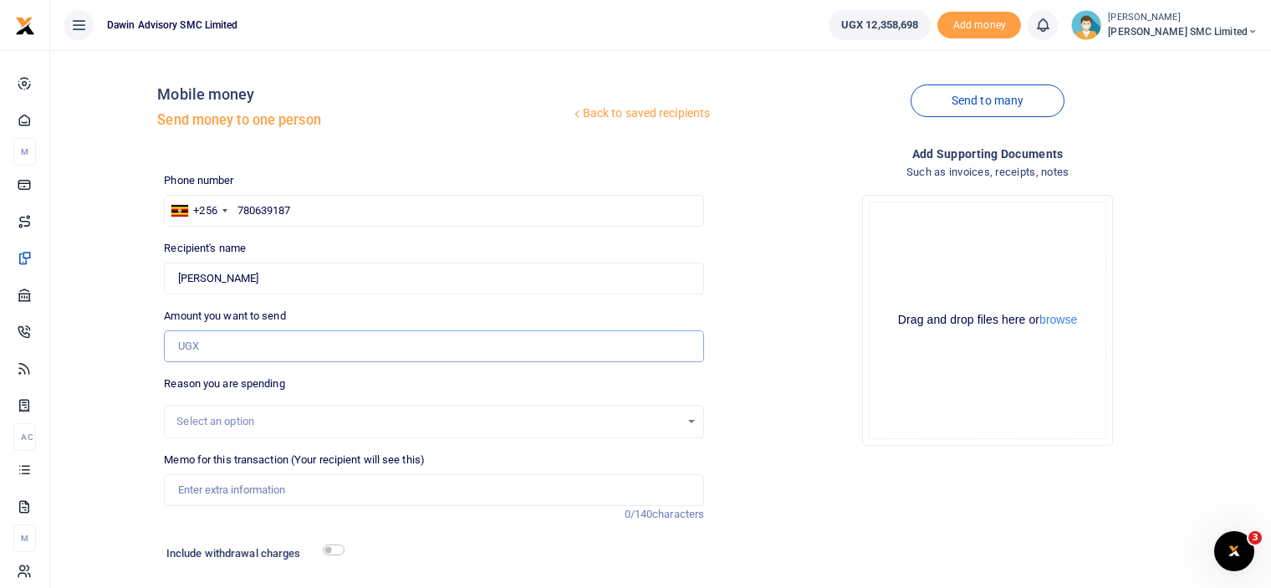
click at [217, 354] on input "Amount you want to send" at bounding box center [434, 346] width 540 height 32
type input "27,000"
click at [835, 324] on div "Drop your files here Drag and drop files here or browse Powered by Uppy" at bounding box center [987, 320] width 540 height 278
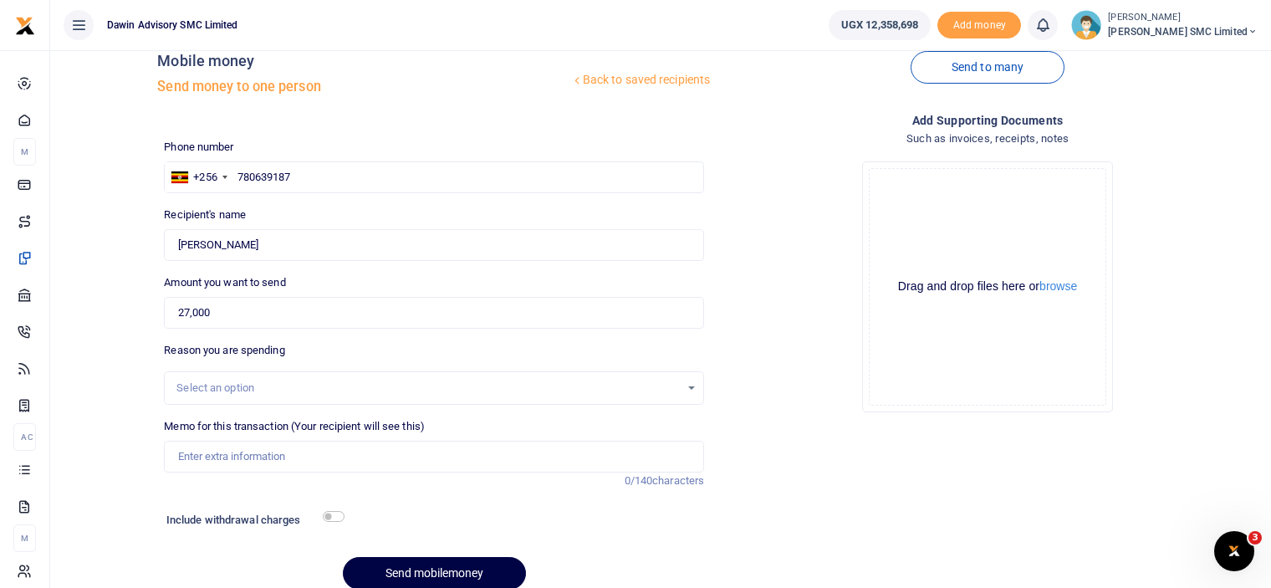
scroll to position [104, 0]
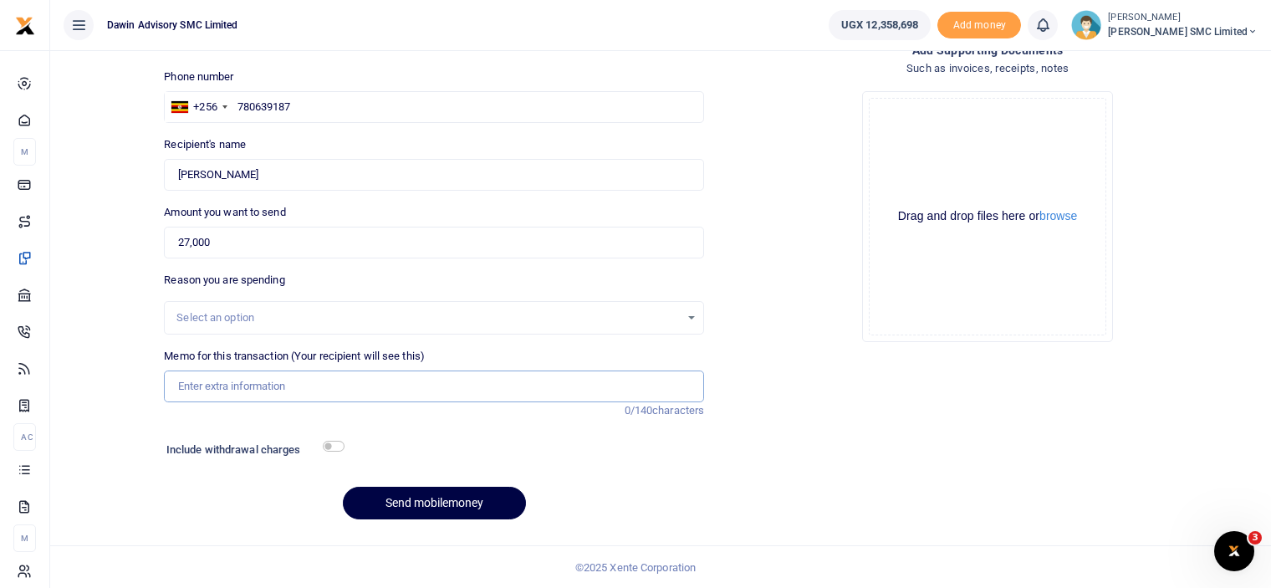
click at [232, 380] on input "Memo for this transaction (Your recipient will see this)" at bounding box center [434, 386] width 540 height 32
click at [332, 384] on input "Being payment for August salary bill DWF142" at bounding box center [434, 386] width 540 height 32
click at [334, 384] on input "Being payment for August salary bill DWF142" at bounding box center [434, 386] width 540 height 32
click at [436, 382] on input "Being payment for Timber processing bill DWF142" at bounding box center [434, 386] width 540 height 32
type input "Being payment for Timber processing bill DWF142"
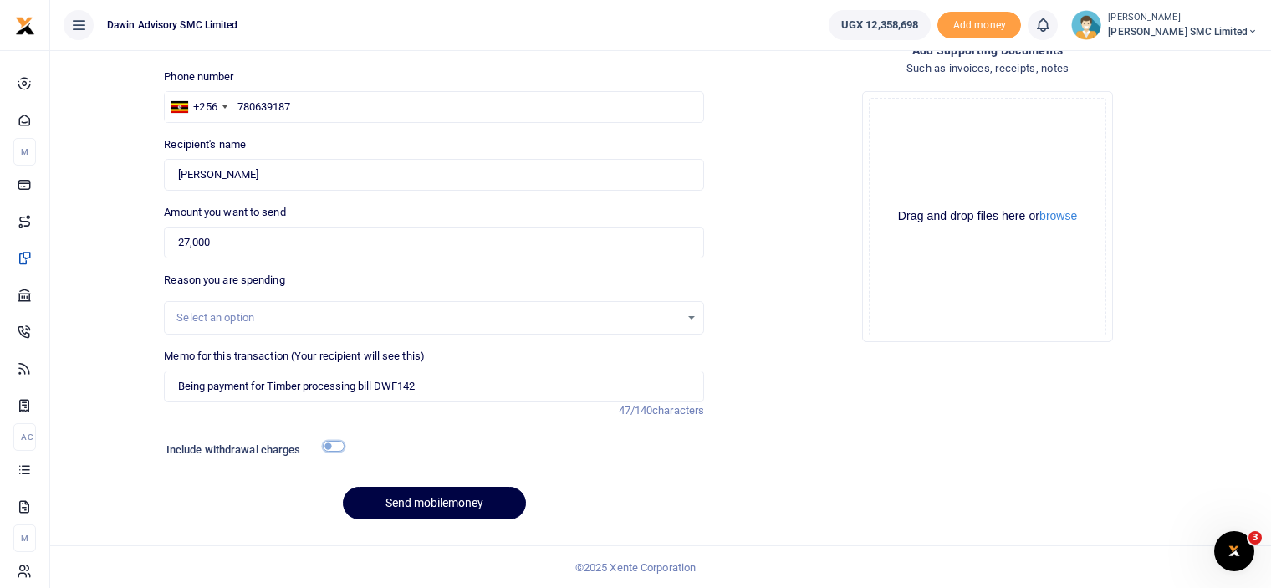
click at [336, 445] on input "checkbox" at bounding box center [334, 446] width 22 height 11
checkbox input "true"
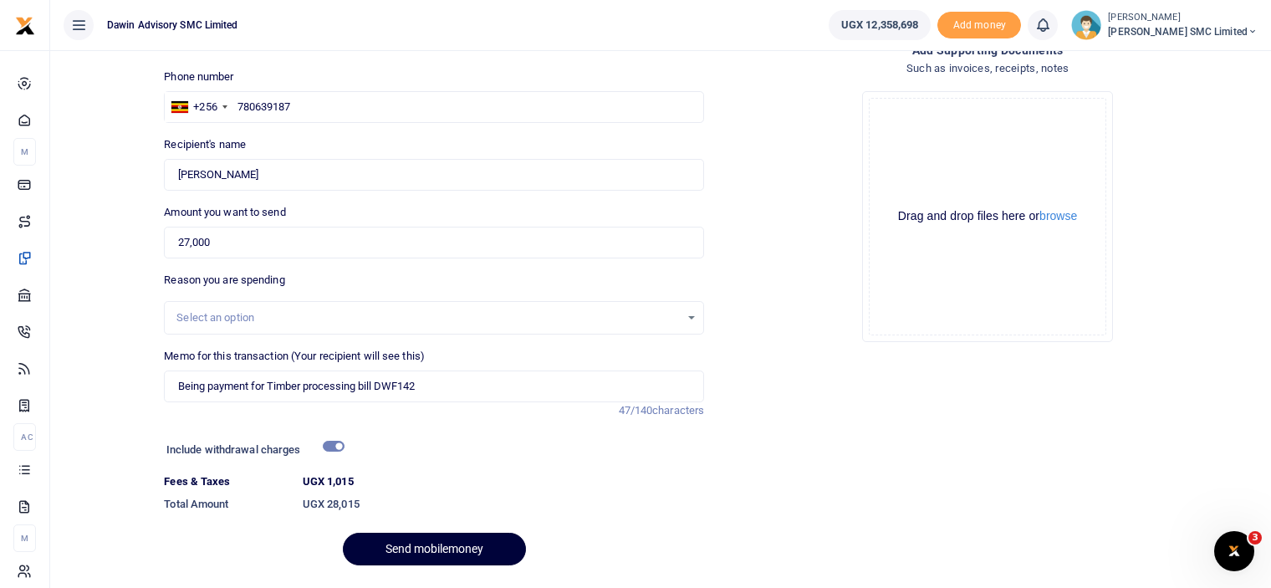
click at [464, 541] on button "Send mobilemoney" at bounding box center [434, 549] width 183 height 33
